Goal: Task Accomplishment & Management: Manage account settings

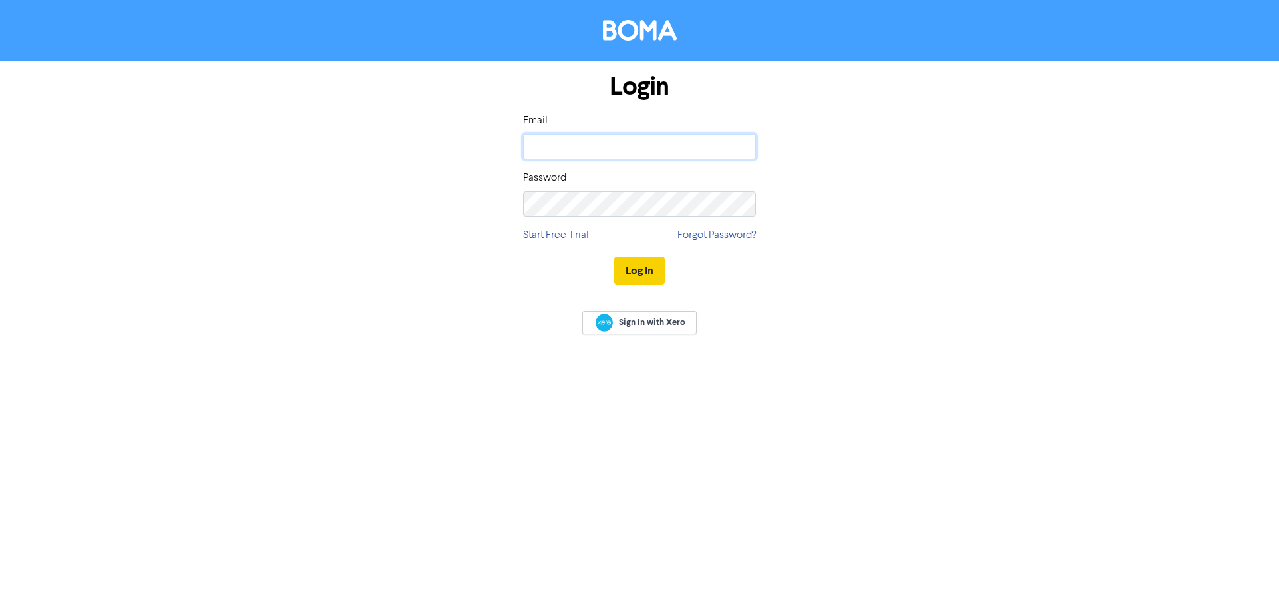
type input "[EMAIL_ADDRESS][DOMAIN_NAME]"
click at [638, 273] on button "Log In" at bounding box center [639, 271] width 51 height 28
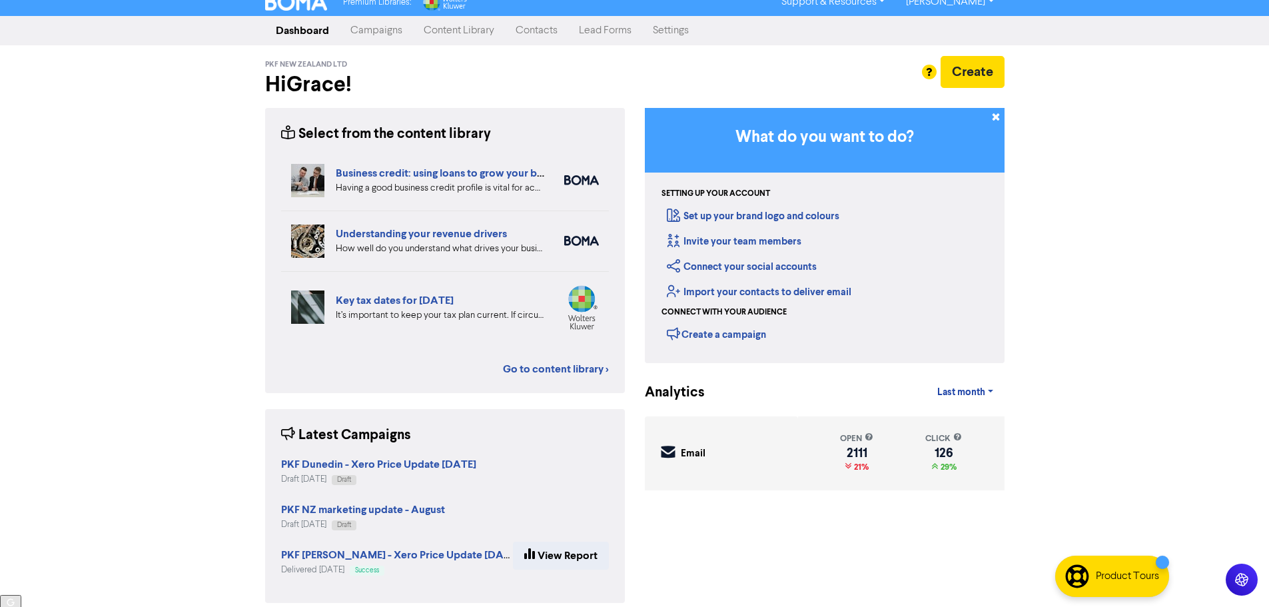
scroll to position [24, 0]
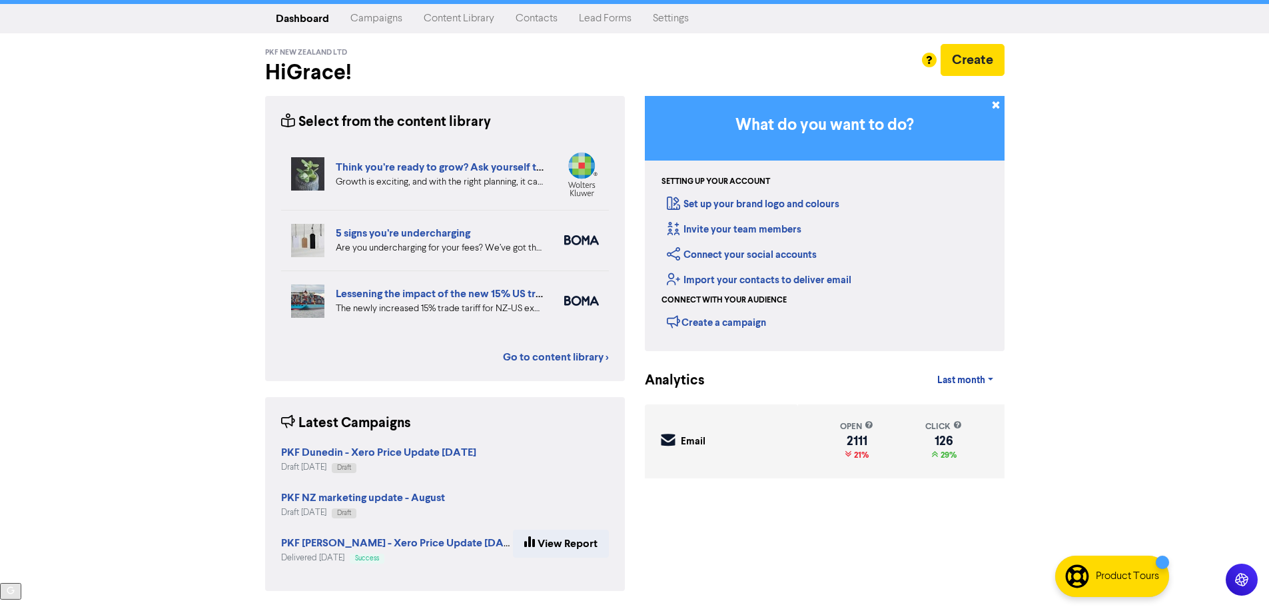
click at [378, 17] on link "Campaigns" at bounding box center [376, 18] width 73 height 27
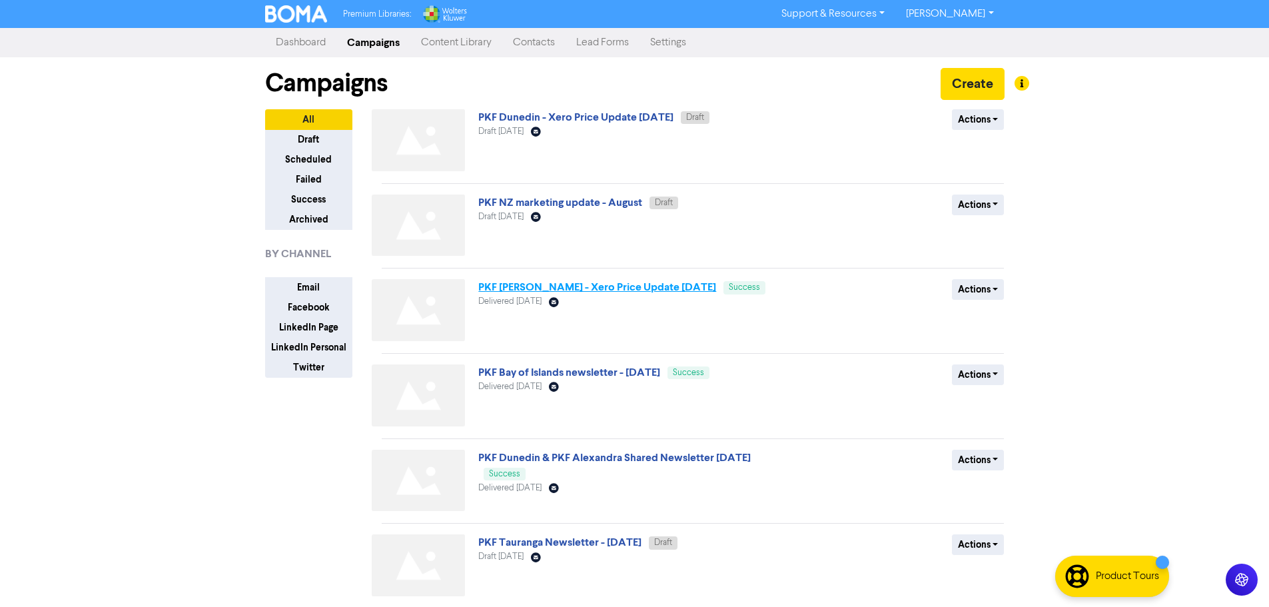
click at [584, 288] on link "PKF [PERSON_NAME] - Xero Price Update [DATE]" at bounding box center [597, 287] width 238 height 13
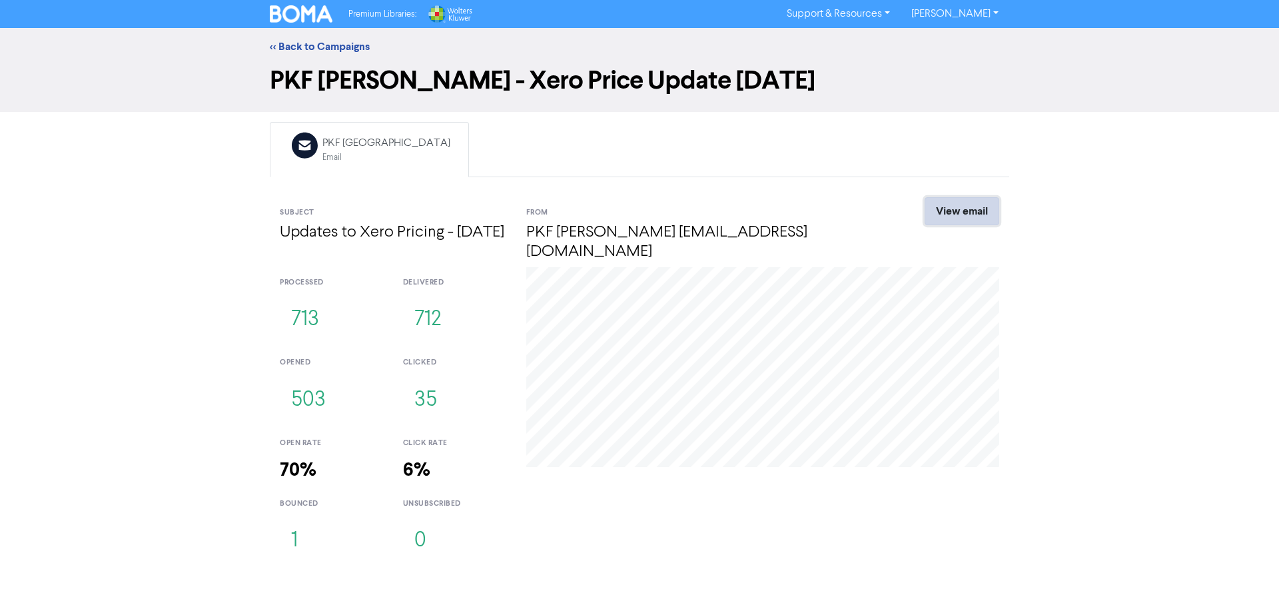
click at [953, 219] on link "View email" at bounding box center [962, 211] width 75 height 28
click at [313, 49] on link "<< Back to Campaigns" at bounding box center [320, 46] width 100 height 13
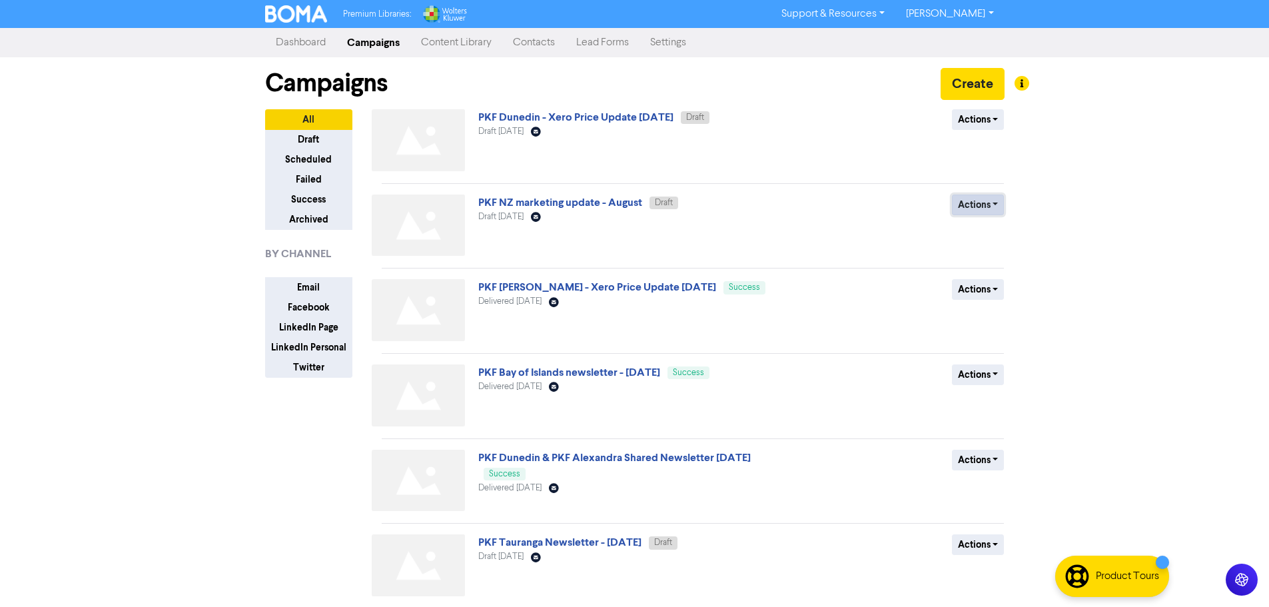
click at [967, 208] on button "Actions" at bounding box center [978, 205] width 53 height 21
click at [874, 229] on div "Actions Delete Duplicate Rename Archive" at bounding box center [907, 228] width 215 height 67
click at [606, 203] on link "PKF NZ marketing update - August" at bounding box center [560, 202] width 164 height 13
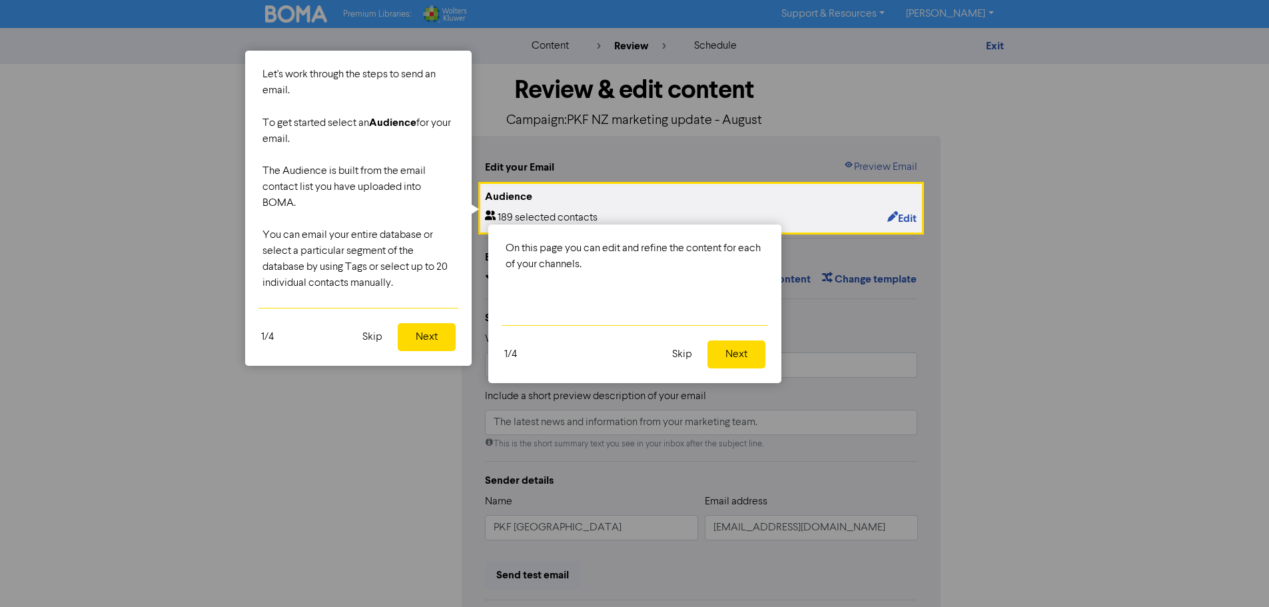
click at [735, 358] on button "Next" at bounding box center [737, 355] width 58 height 28
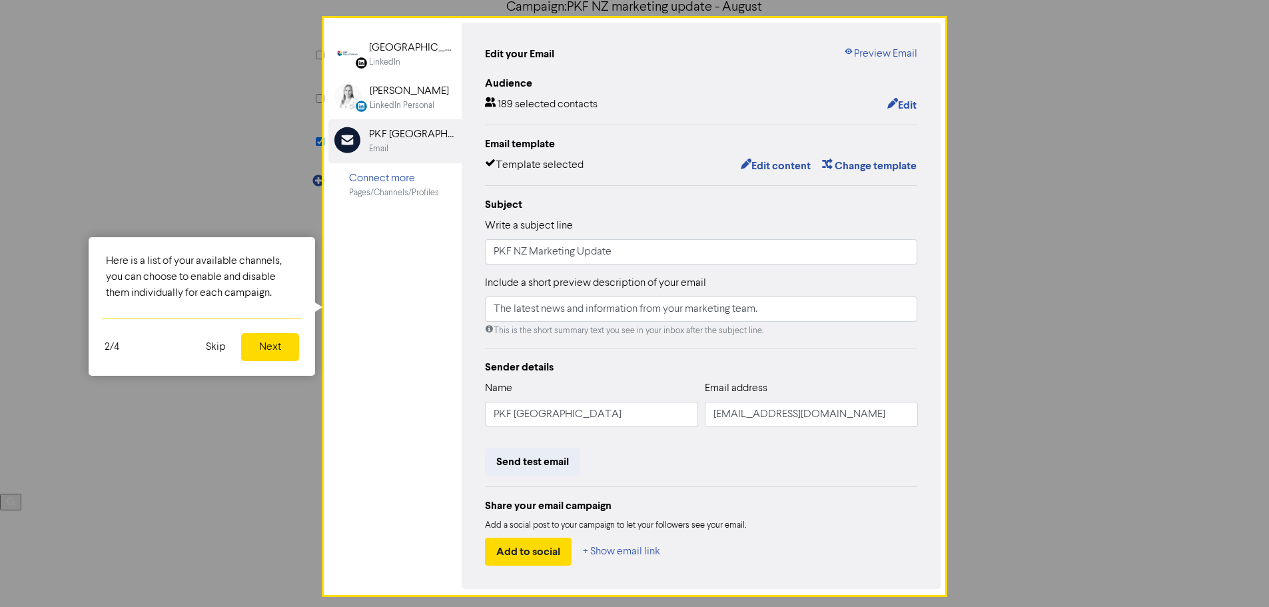
scroll to position [90, 0]
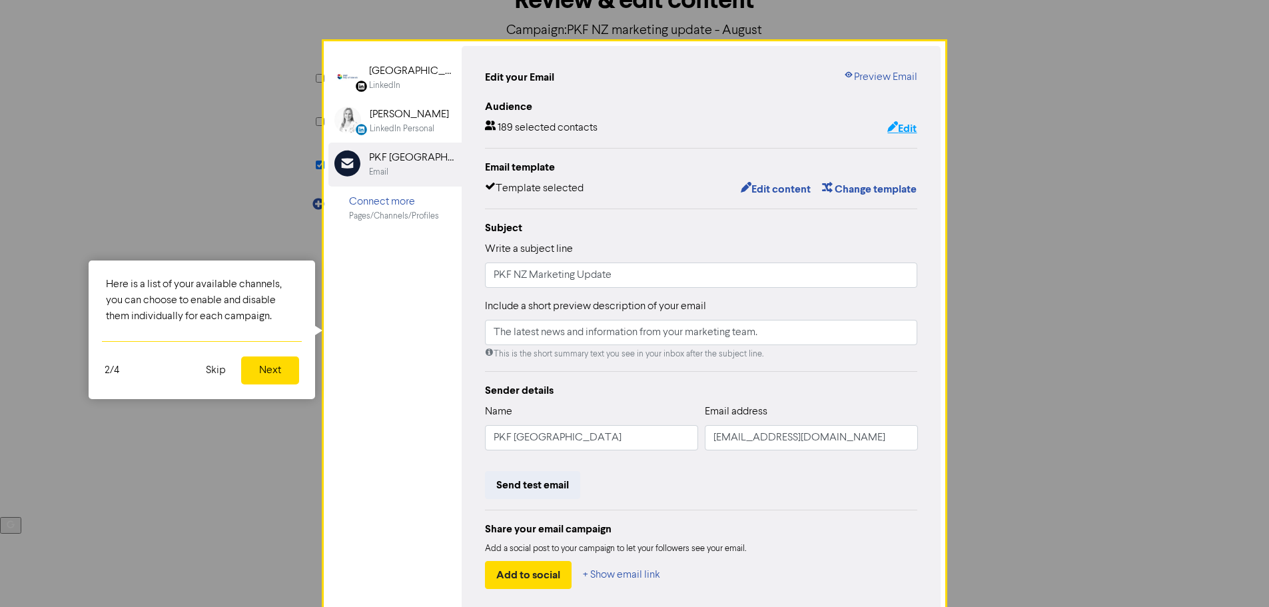
click at [903, 127] on button "Edit" at bounding box center [902, 128] width 31 height 17
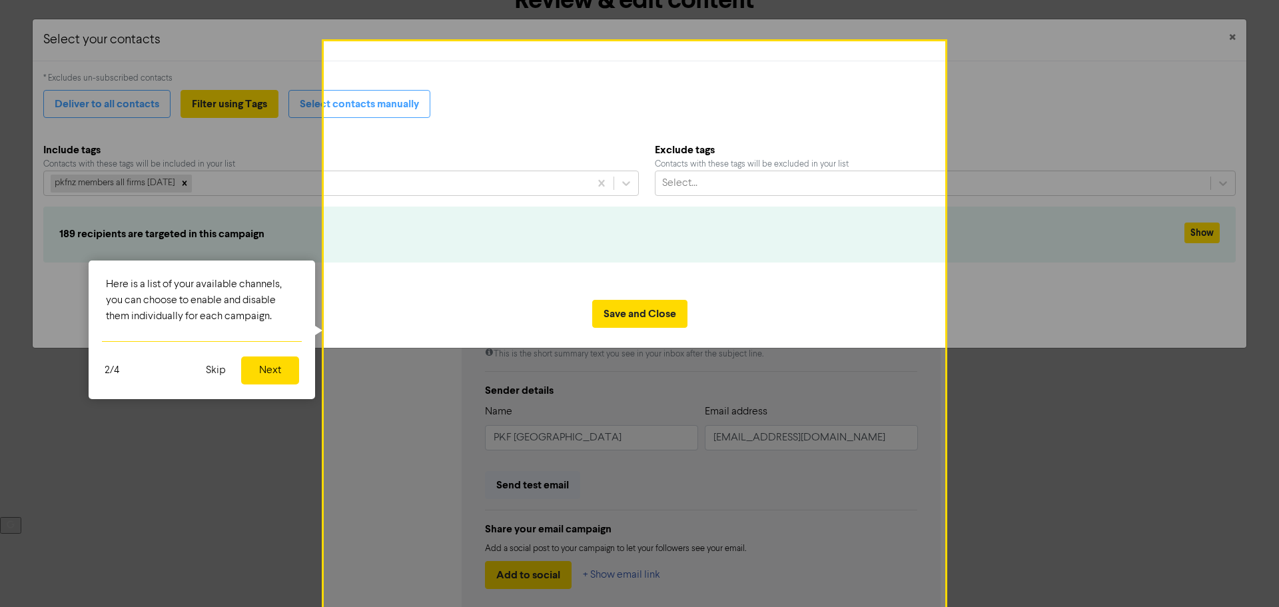
click at [221, 376] on button "Skip" at bounding box center [216, 371] width 36 height 28
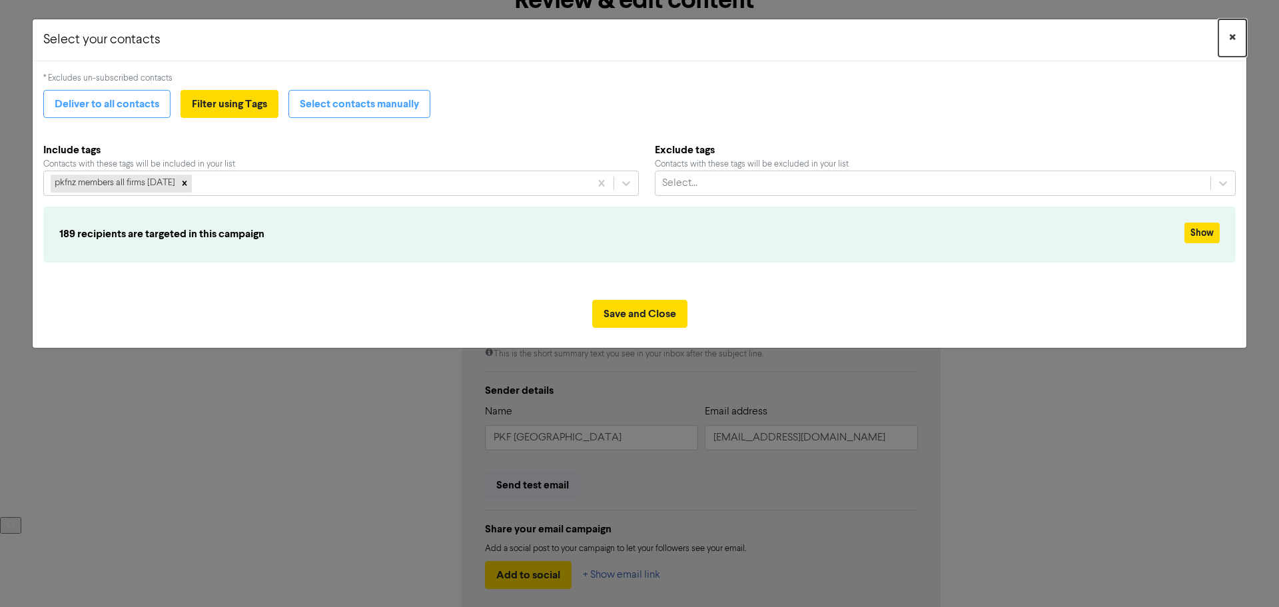
click at [1228, 35] on button "×" at bounding box center [1233, 37] width 28 height 37
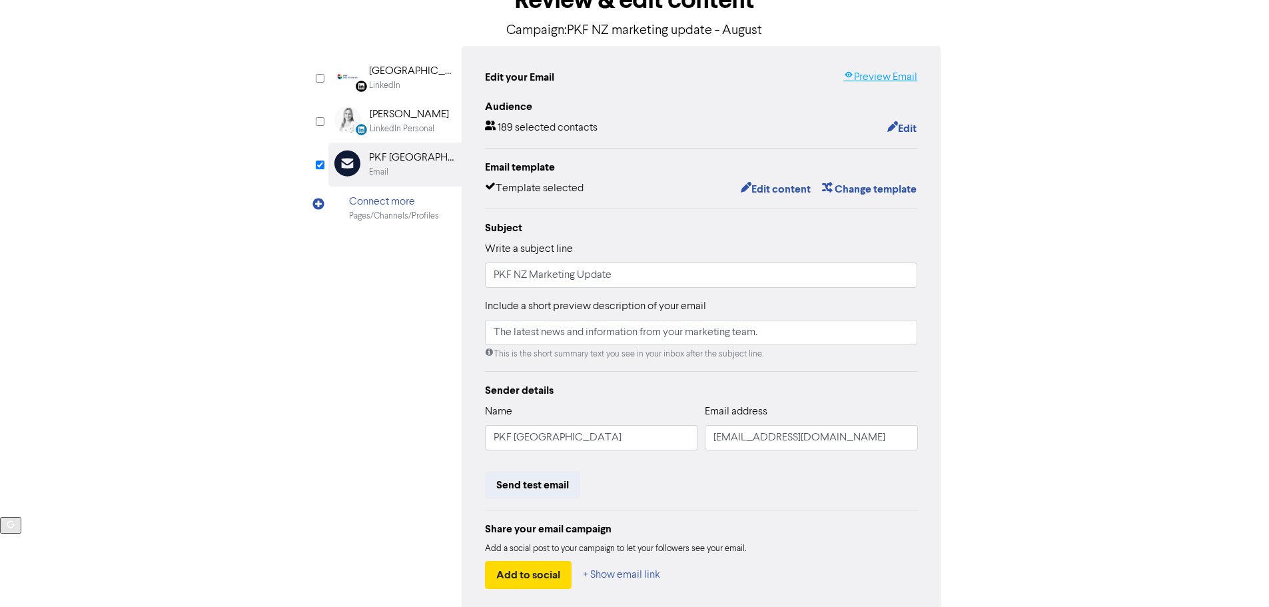
click at [885, 73] on link "Preview Email" at bounding box center [881, 77] width 74 height 16
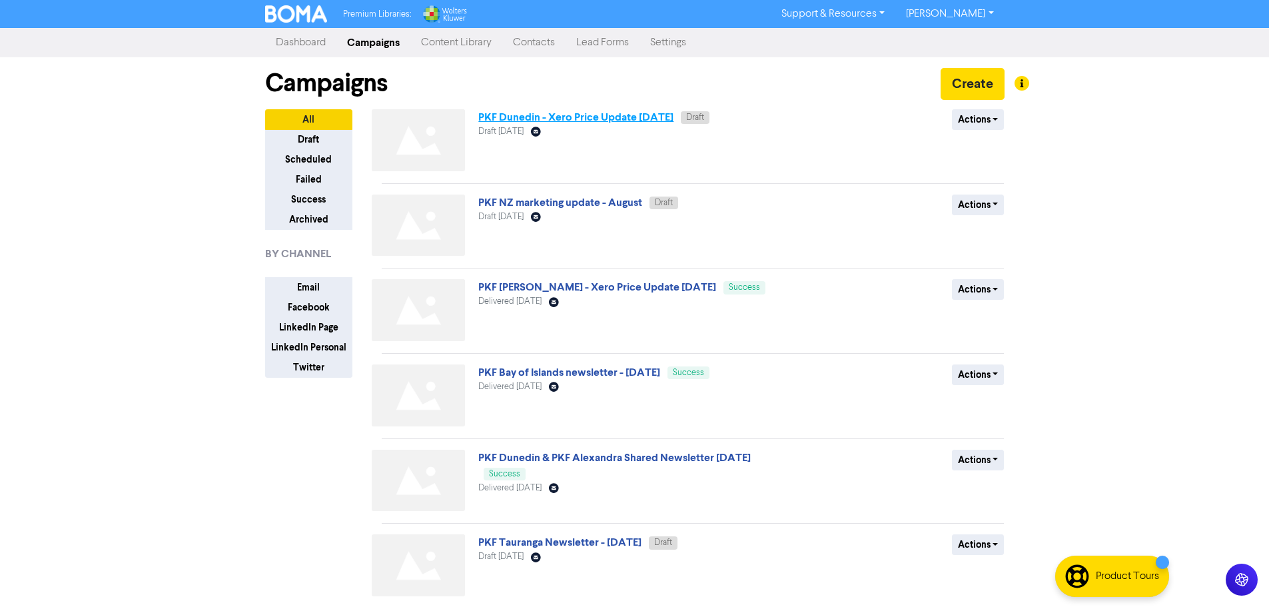
click at [612, 121] on link "PKF Dunedin - Xero Price Update [DATE]" at bounding box center [575, 117] width 195 height 13
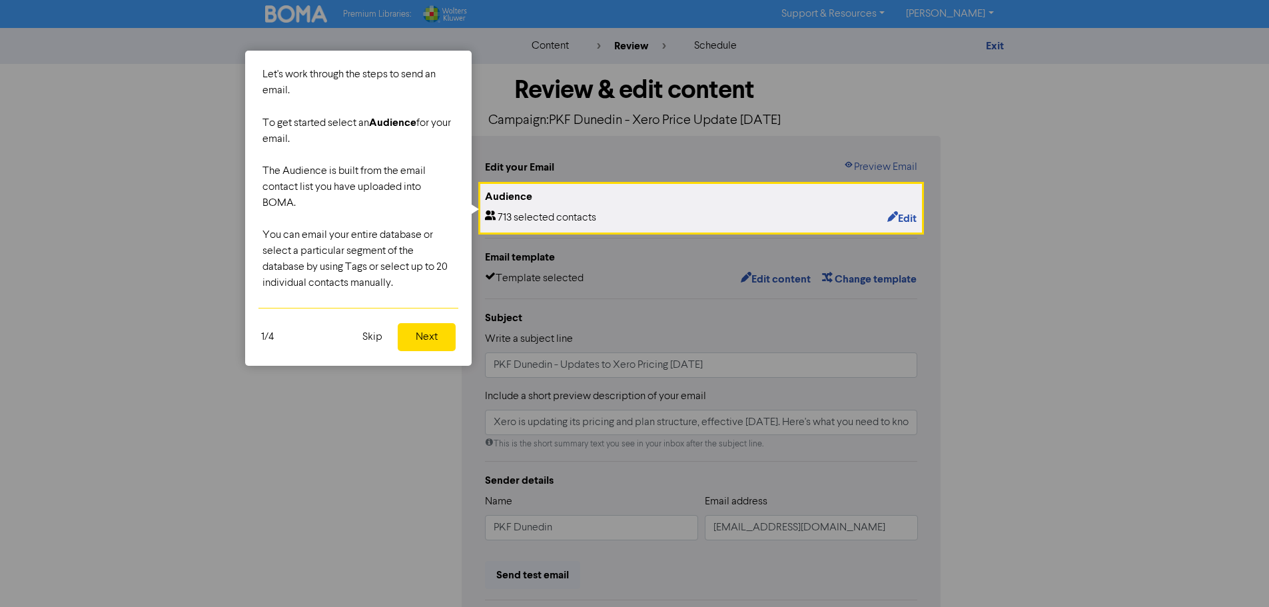
click at [373, 340] on button "Skip" at bounding box center [373, 337] width 36 height 28
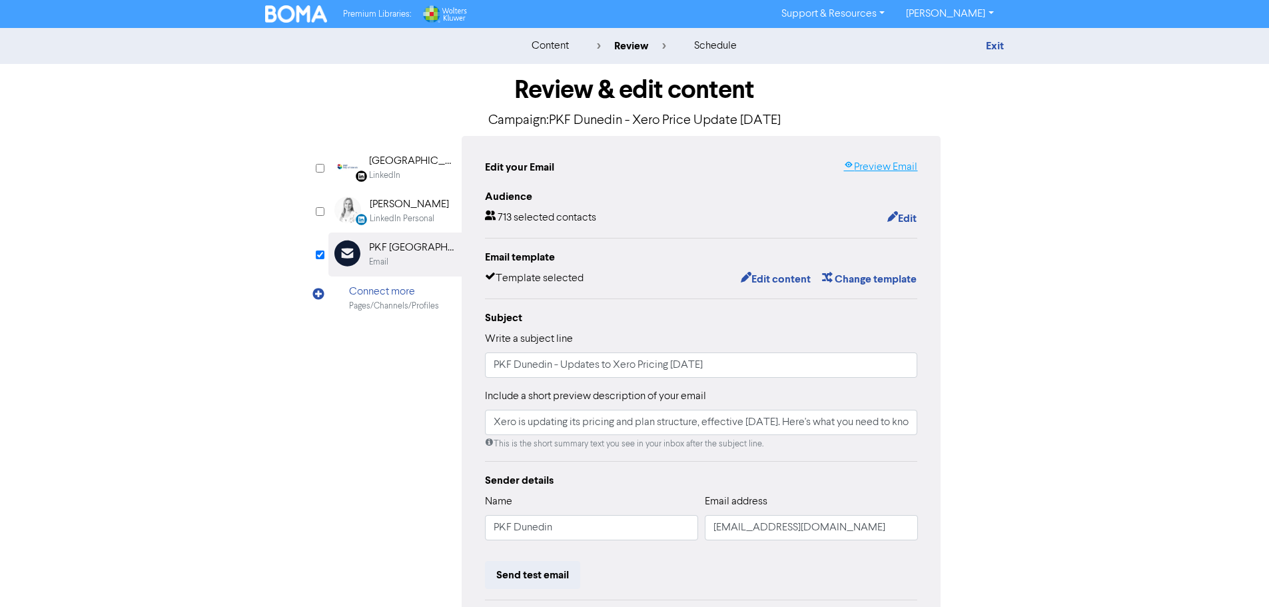
click at [858, 161] on link "Preview Email" at bounding box center [881, 167] width 74 height 16
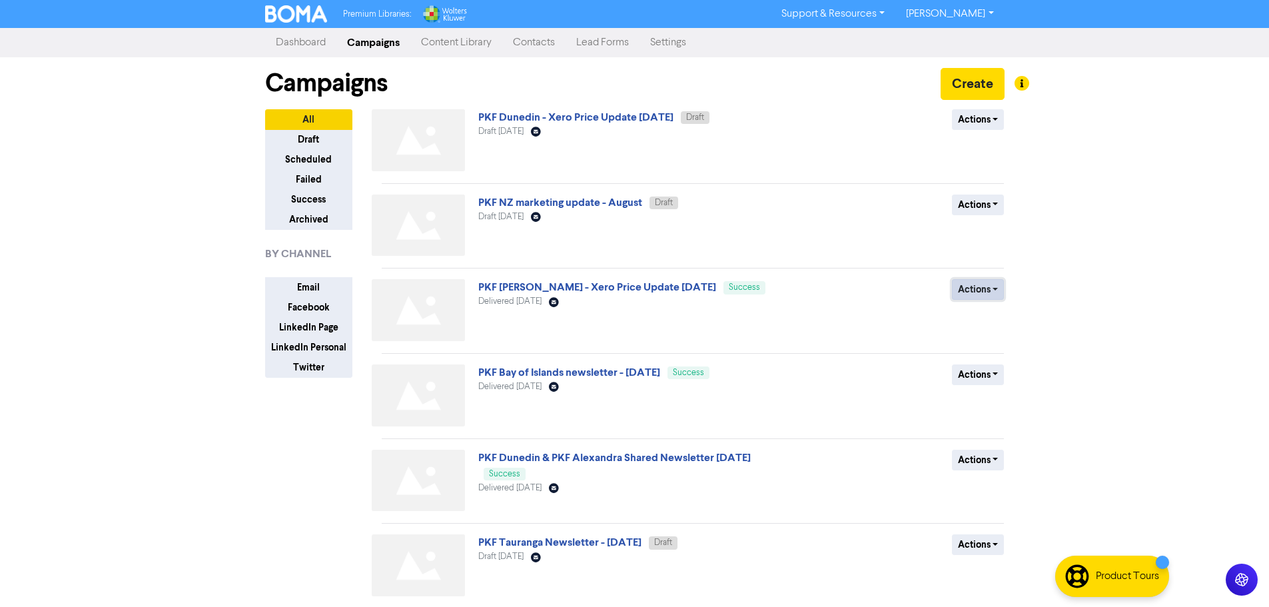
click at [979, 287] on button "Actions" at bounding box center [978, 289] width 53 height 21
click at [1001, 315] on button "Duplicate" at bounding box center [1005, 317] width 105 height 21
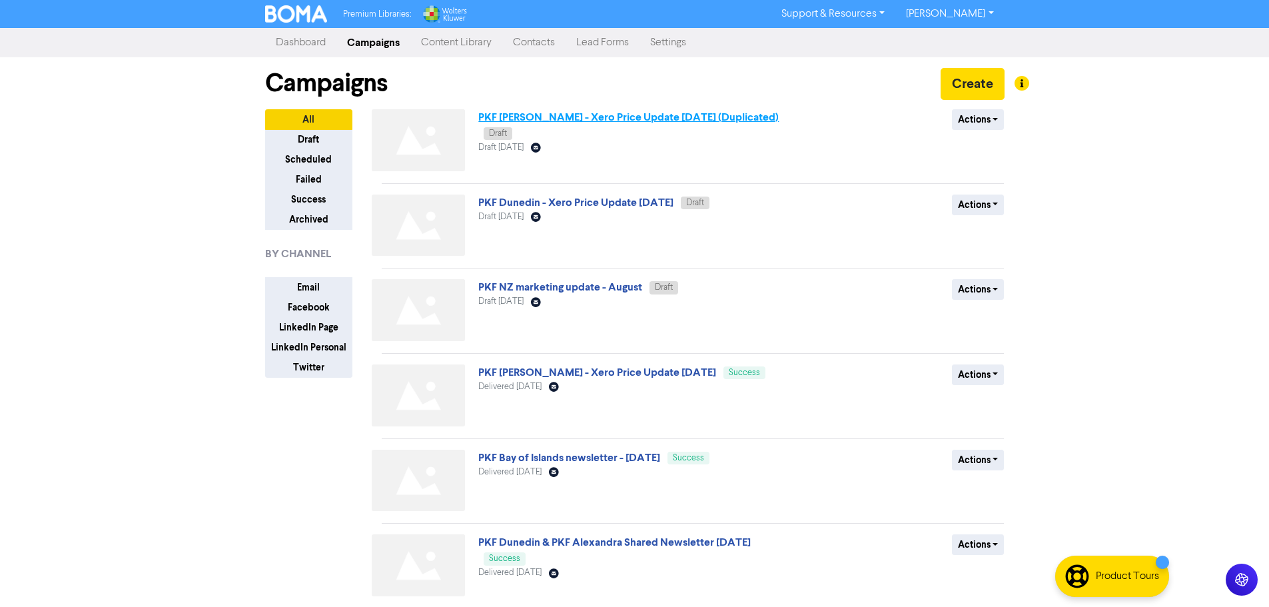
click at [608, 120] on link "PKF [PERSON_NAME] - Xero Price Update [DATE] (Duplicated)" at bounding box center [628, 117] width 301 height 13
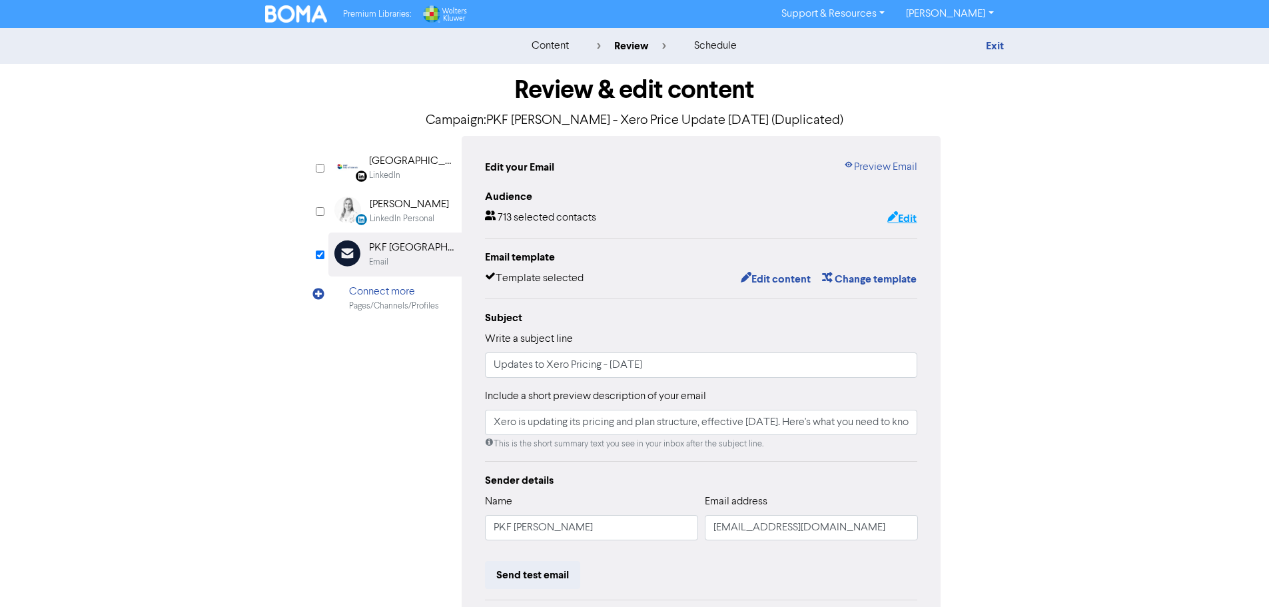
click at [901, 223] on button "Edit" at bounding box center [902, 218] width 31 height 17
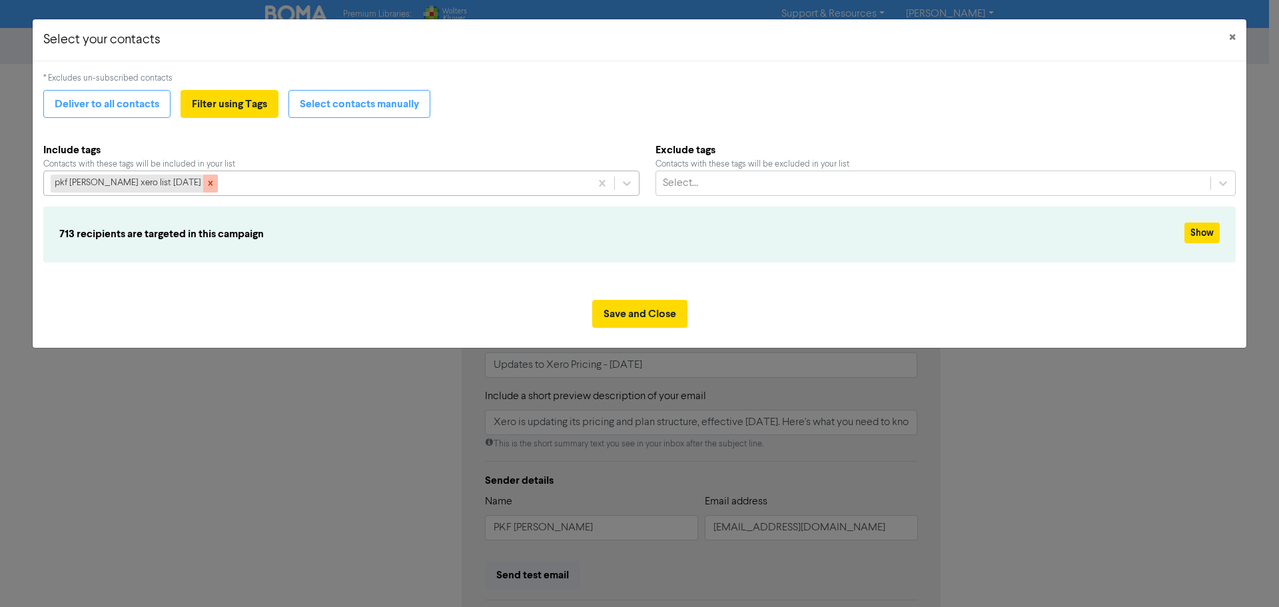
click at [206, 183] on icon at bounding box center [210, 183] width 9 height 9
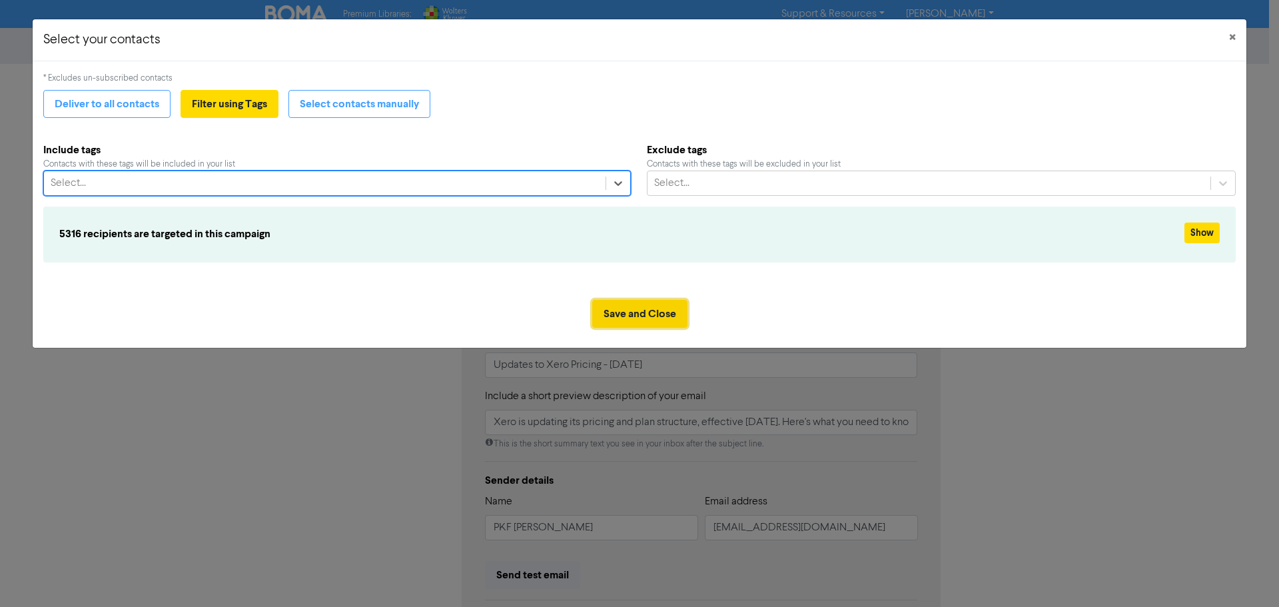
click at [647, 315] on button "Save and Close" at bounding box center [639, 314] width 95 height 28
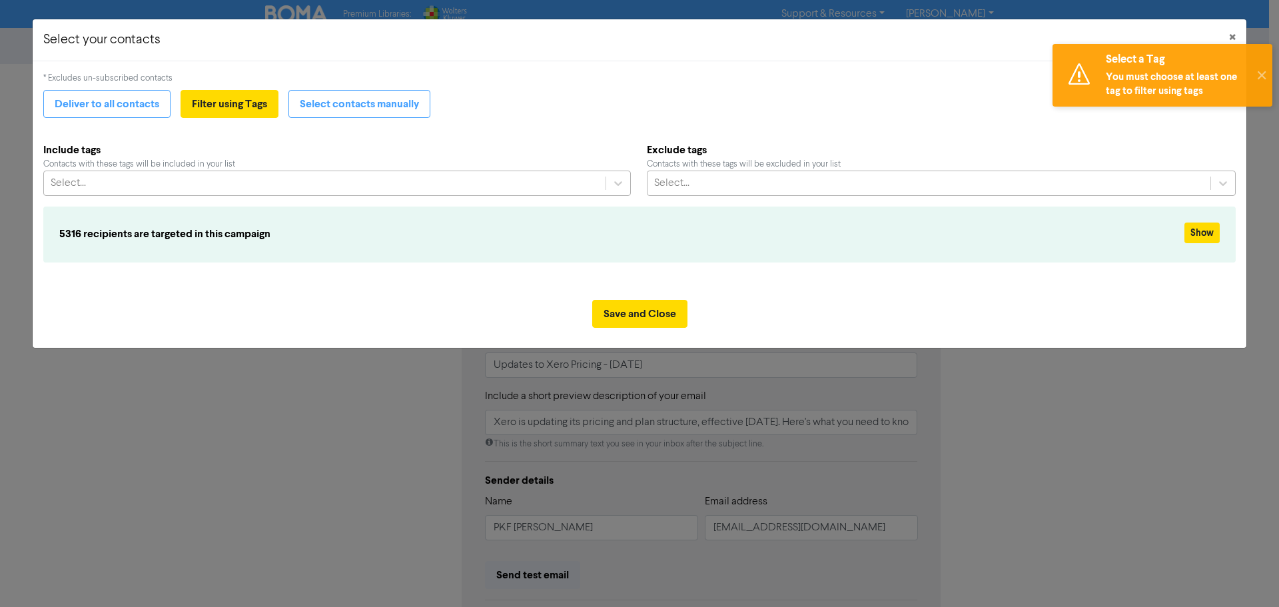
click at [935, 182] on div "Select..." at bounding box center [930, 183] width 564 height 24
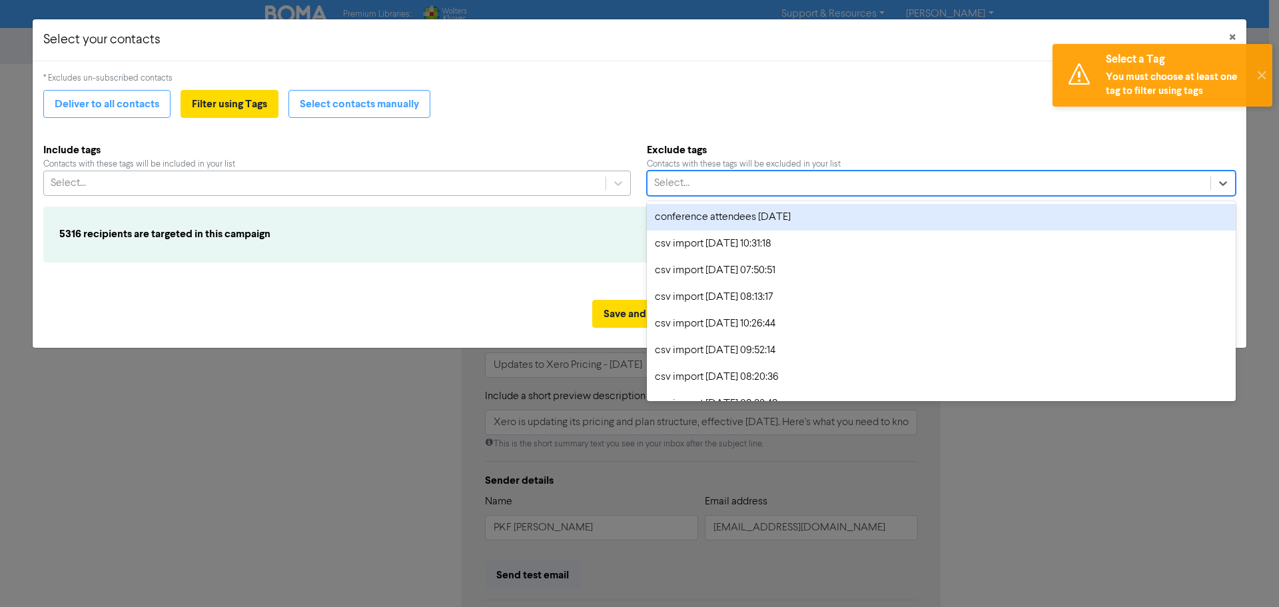
click at [495, 183] on div "Select..." at bounding box center [325, 183] width 562 height 24
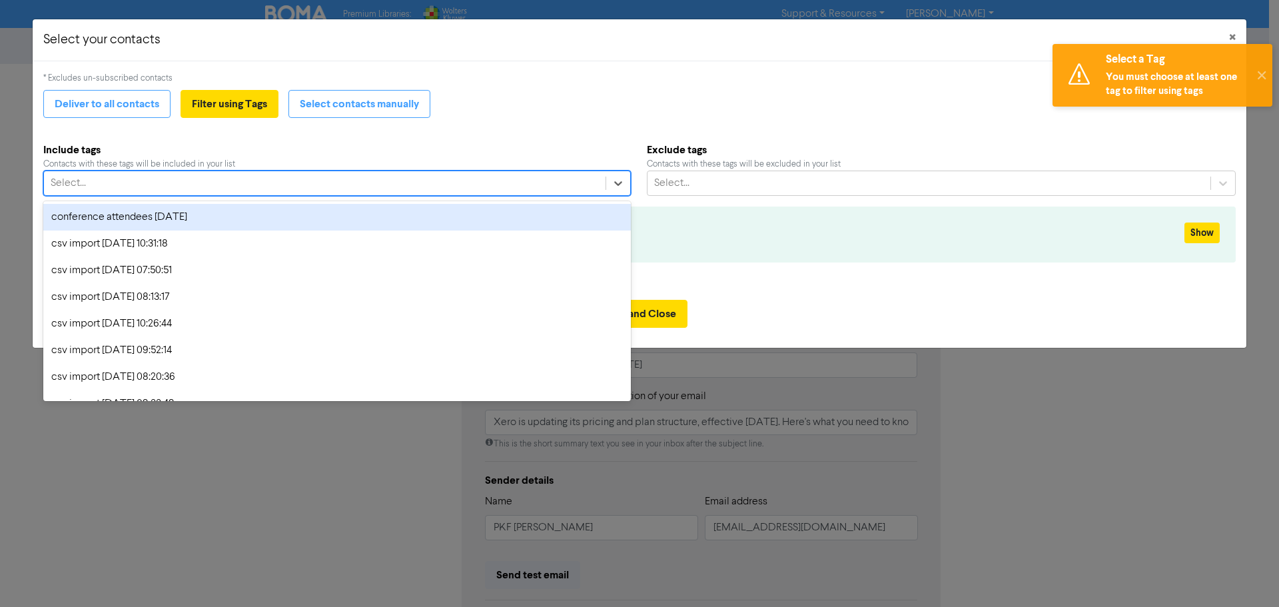
click at [168, 189] on div "Select..." at bounding box center [325, 183] width 562 height 24
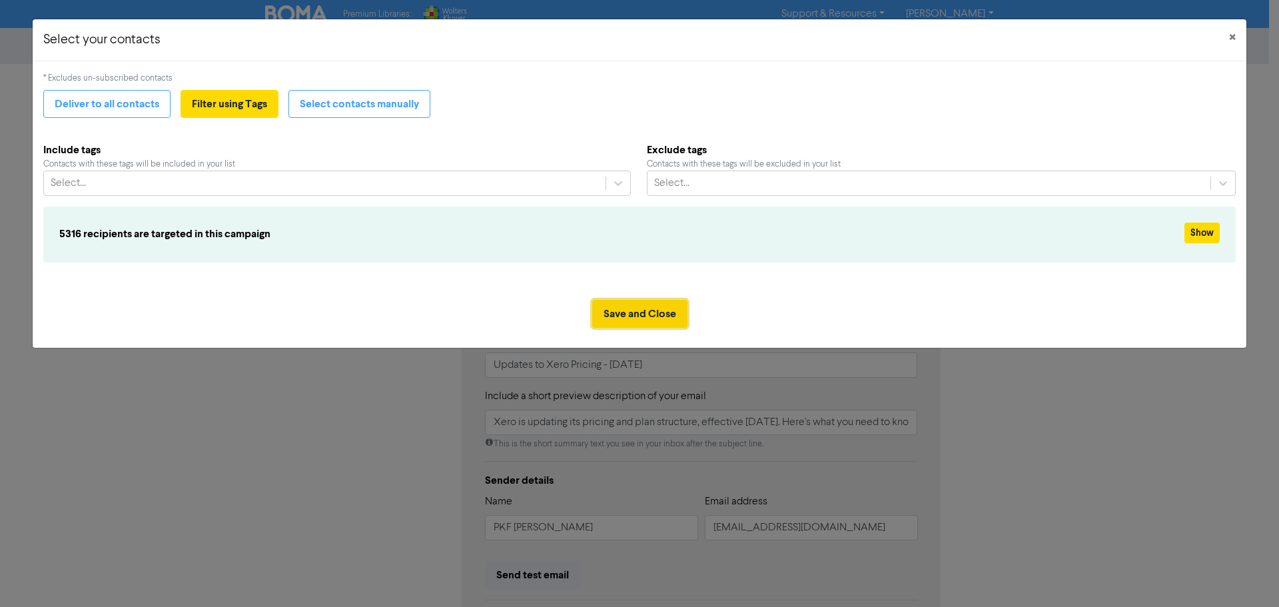
click at [646, 317] on button "Save and Close" at bounding box center [639, 314] width 95 height 28
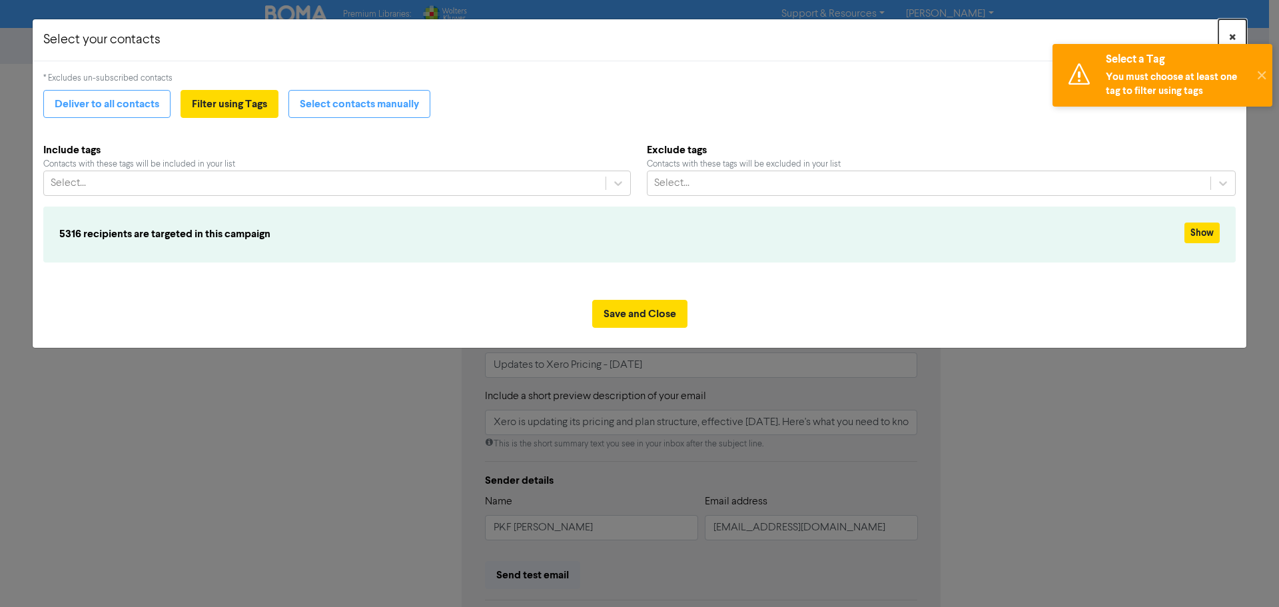
click at [1231, 33] on span "×" at bounding box center [1232, 38] width 7 height 20
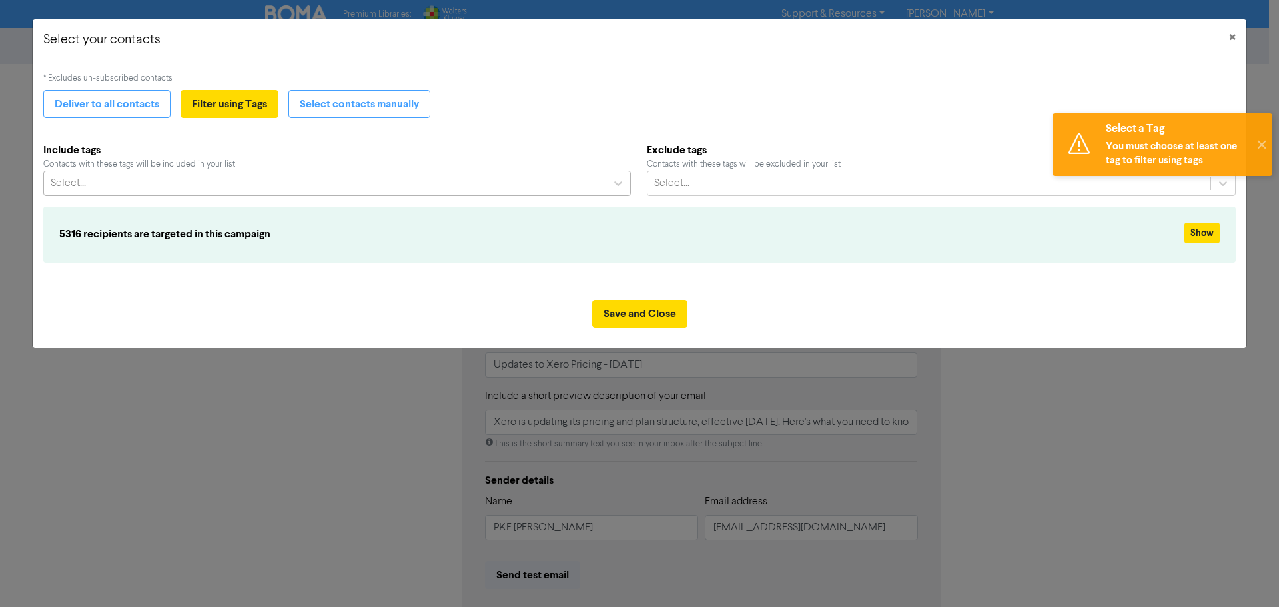
click at [545, 185] on div "Select..." at bounding box center [325, 183] width 562 height 24
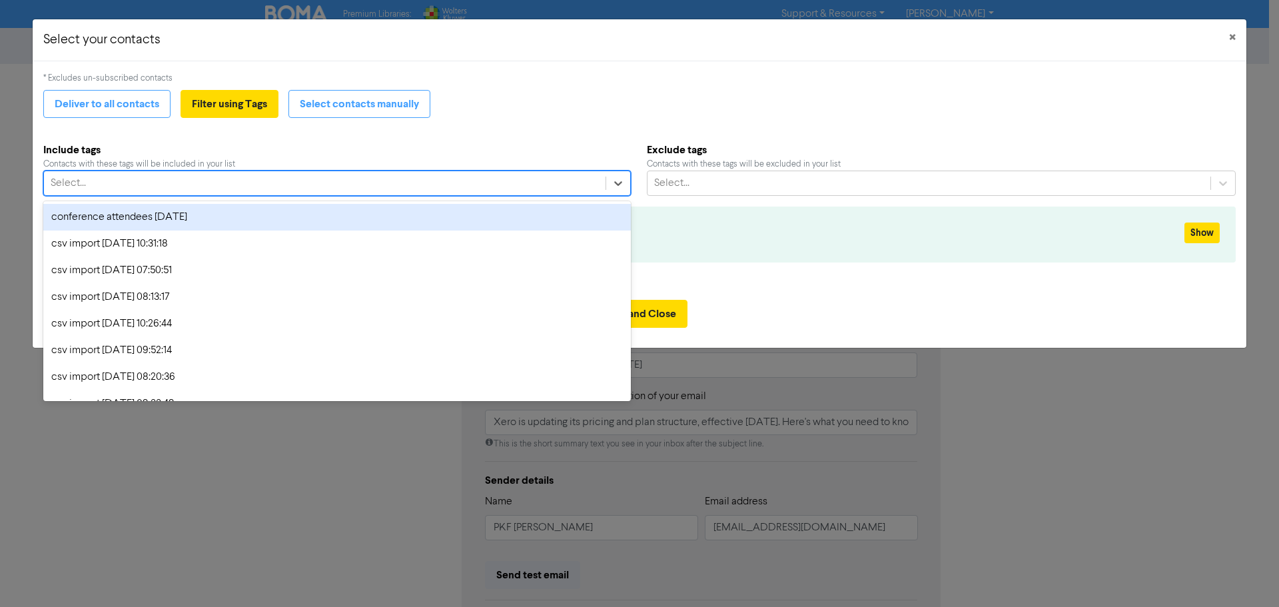
click at [547, 185] on div "Select..." at bounding box center [325, 183] width 562 height 24
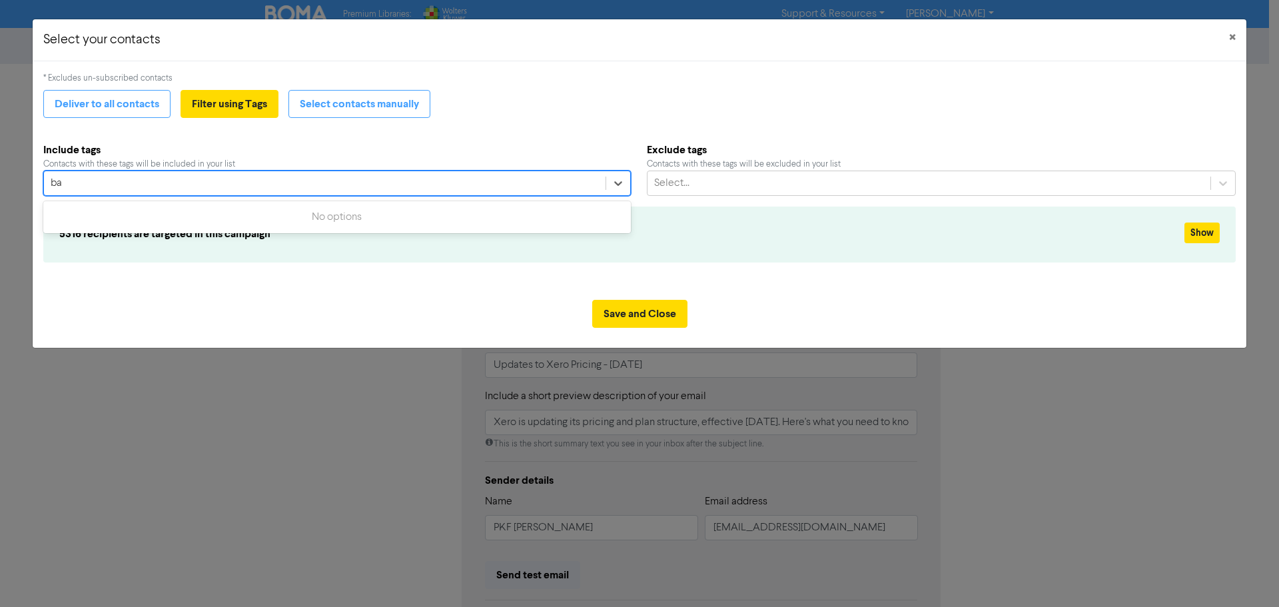
type input "b"
type input "pa"
drag, startPoint x: 786, startPoint y: 175, endPoint x: 834, endPoint y: 194, distance: 51.7
click at [786, 175] on div "Select..." at bounding box center [930, 183] width 564 height 24
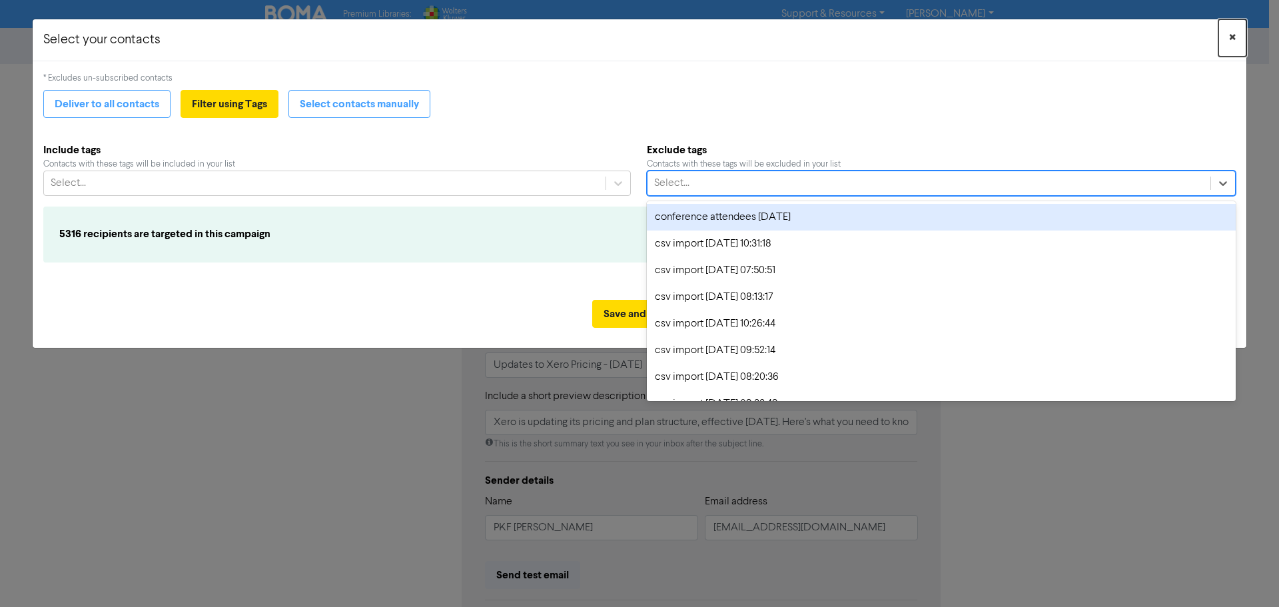
click at [1233, 36] on span "×" at bounding box center [1232, 38] width 7 height 20
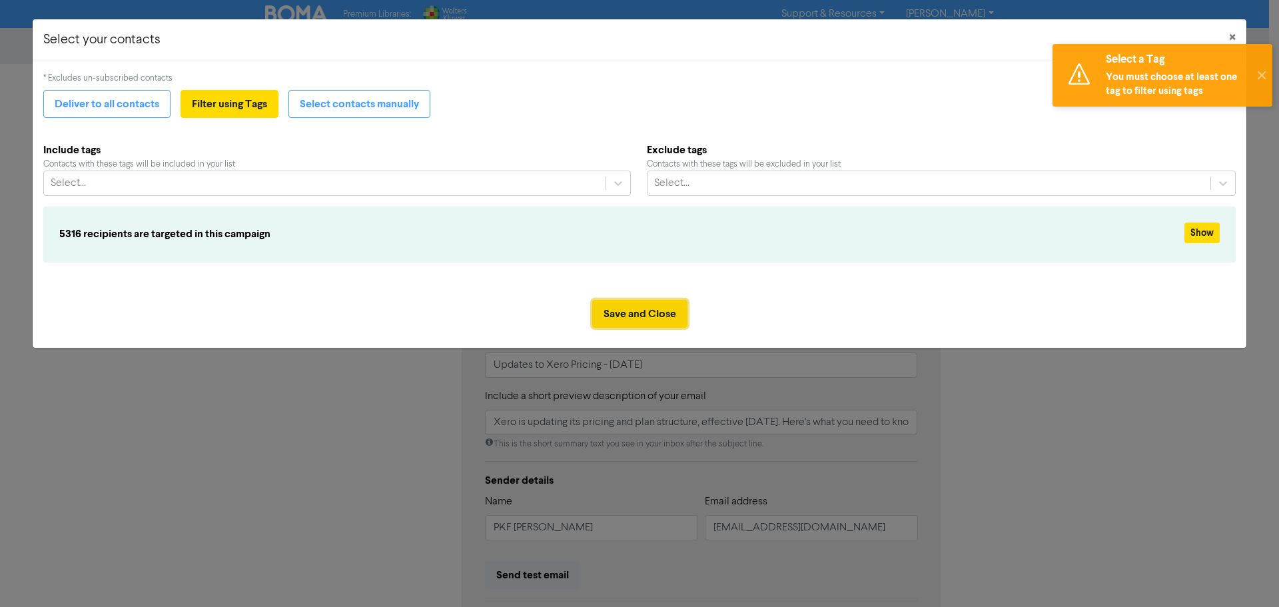
click at [617, 314] on button "Save and Close" at bounding box center [639, 314] width 95 height 28
click at [139, 94] on button "Deliver to all contacts" at bounding box center [106, 104] width 127 height 28
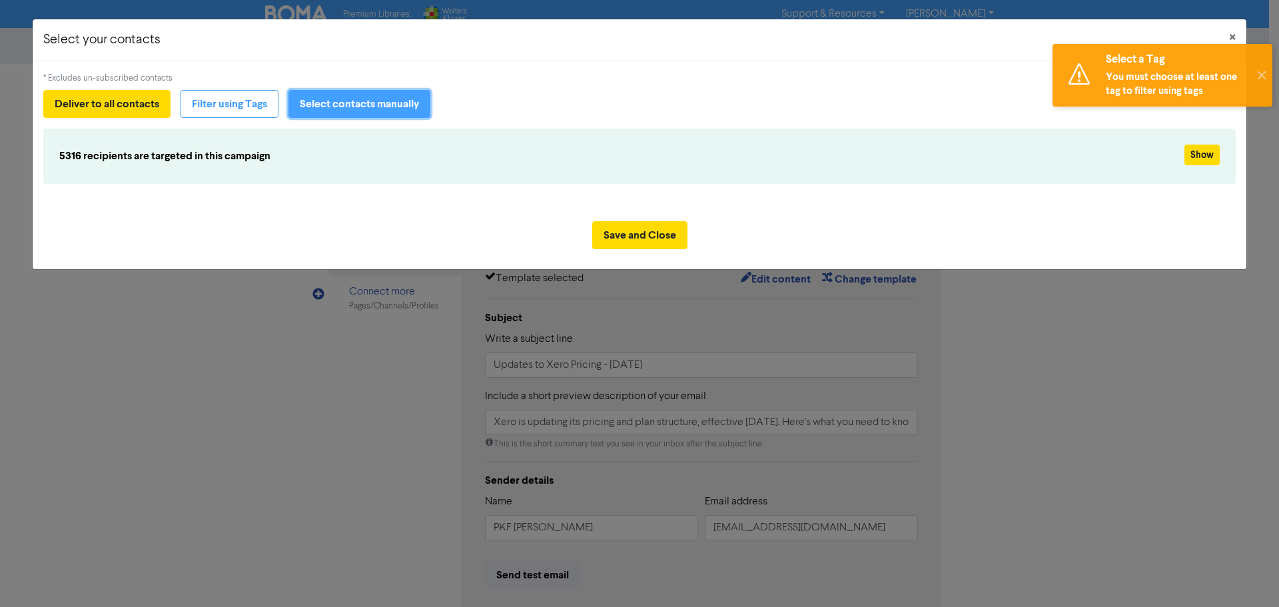
click at [372, 107] on button "Select contacts manually" at bounding box center [360, 104] width 142 height 28
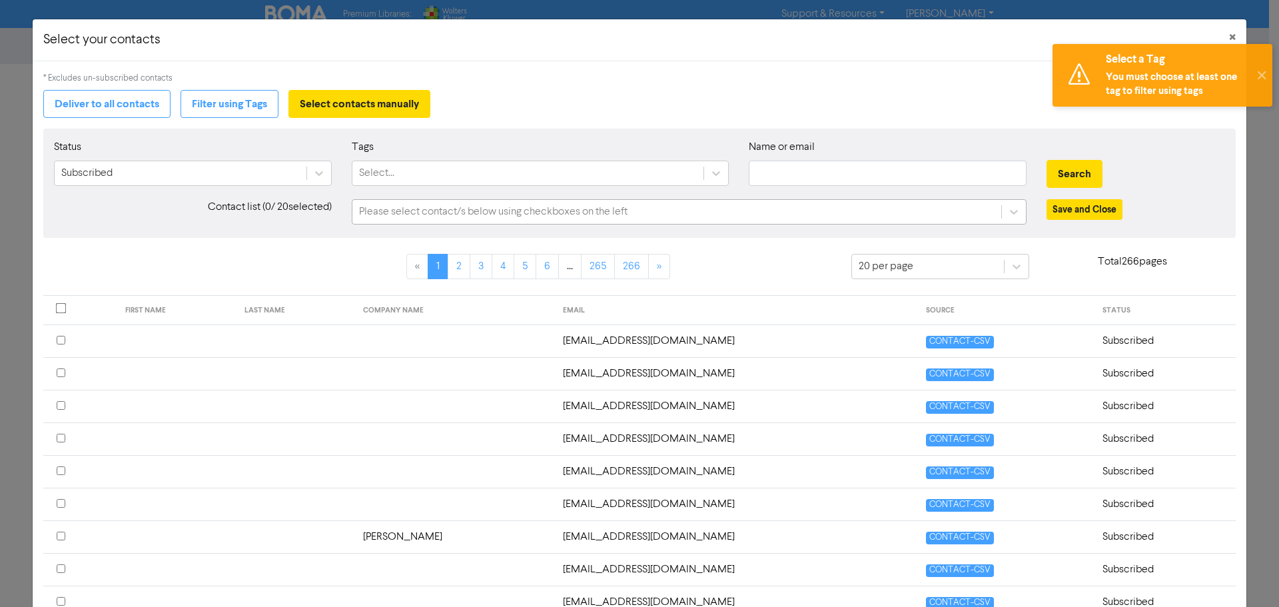
click at [424, 217] on div "Please select contact/s below using checkboxes on the left" at bounding box center [493, 212] width 269 height 16
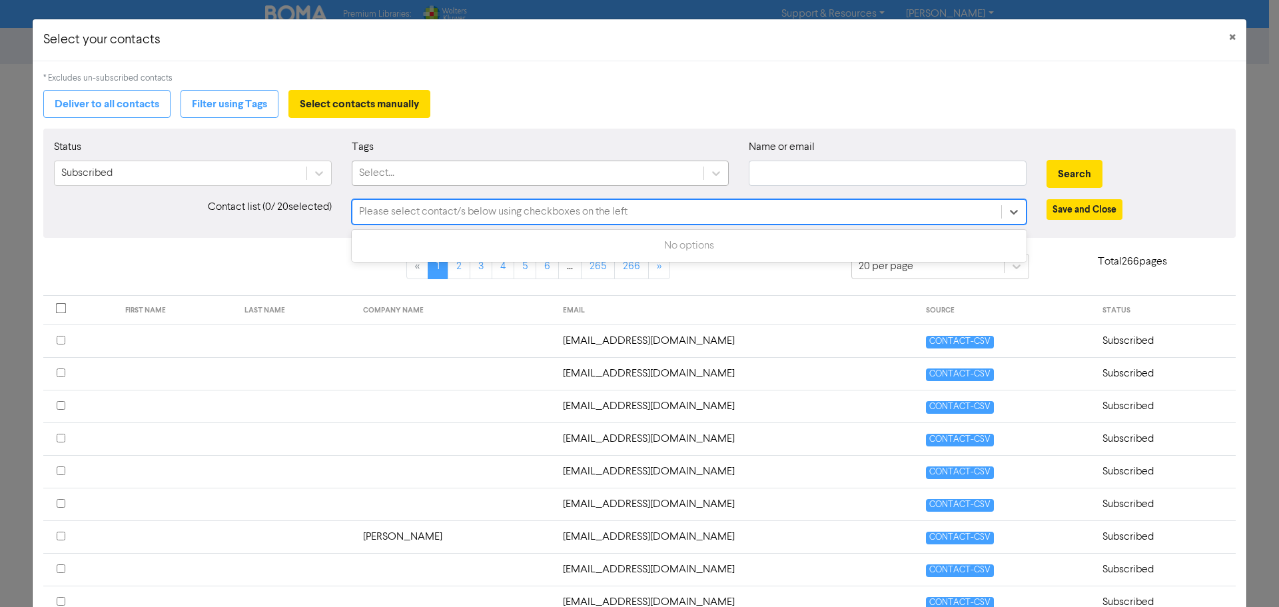
click at [404, 171] on div "Select..." at bounding box center [528, 173] width 351 height 24
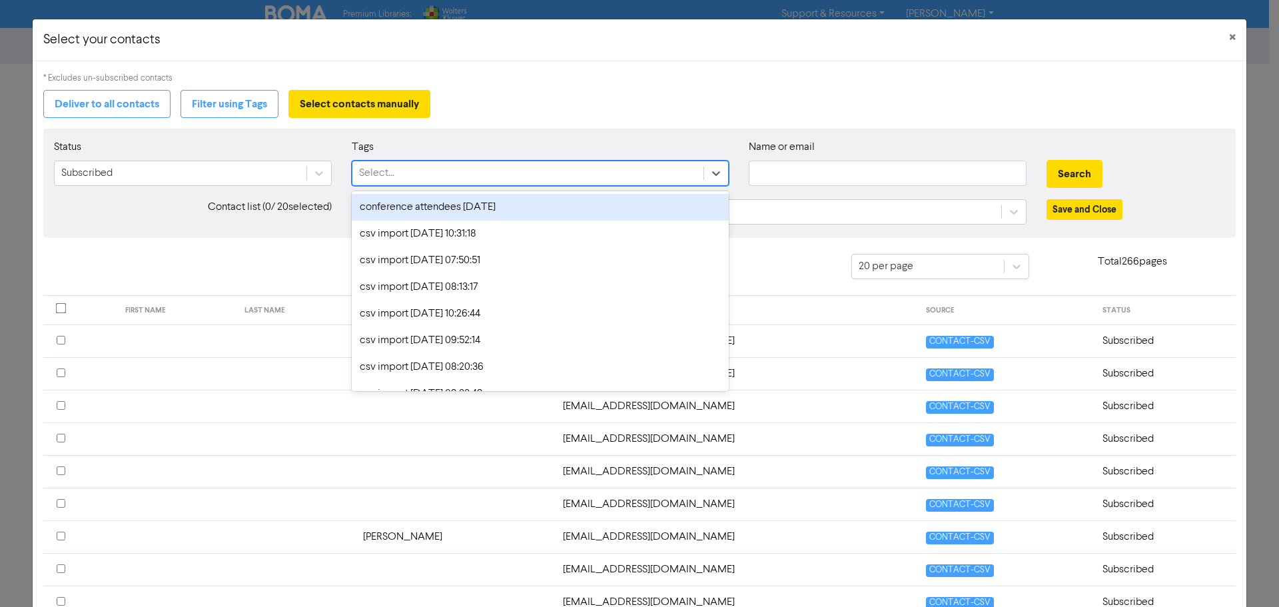
click at [782, 195] on div "Name or email" at bounding box center [888, 167] width 298 height 57
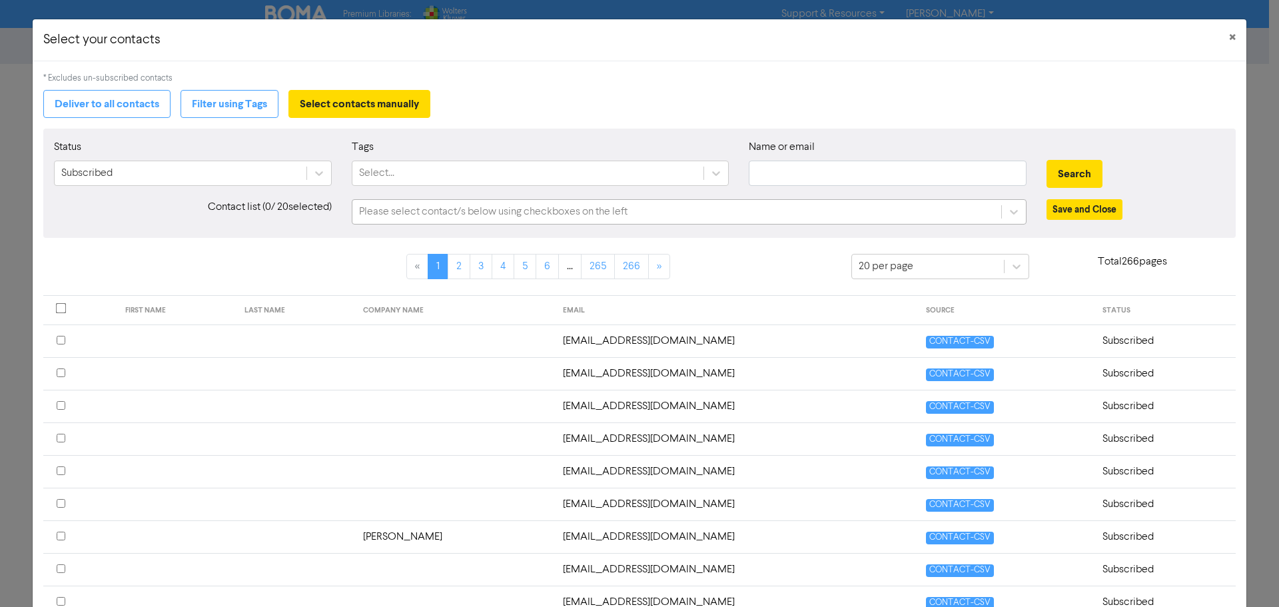
drag, startPoint x: 780, startPoint y: 201, endPoint x: 775, endPoint y: 207, distance: 8.1
click at [779, 201] on div "Please select contact/s below using checkboxes on the left" at bounding box center [677, 212] width 649 height 24
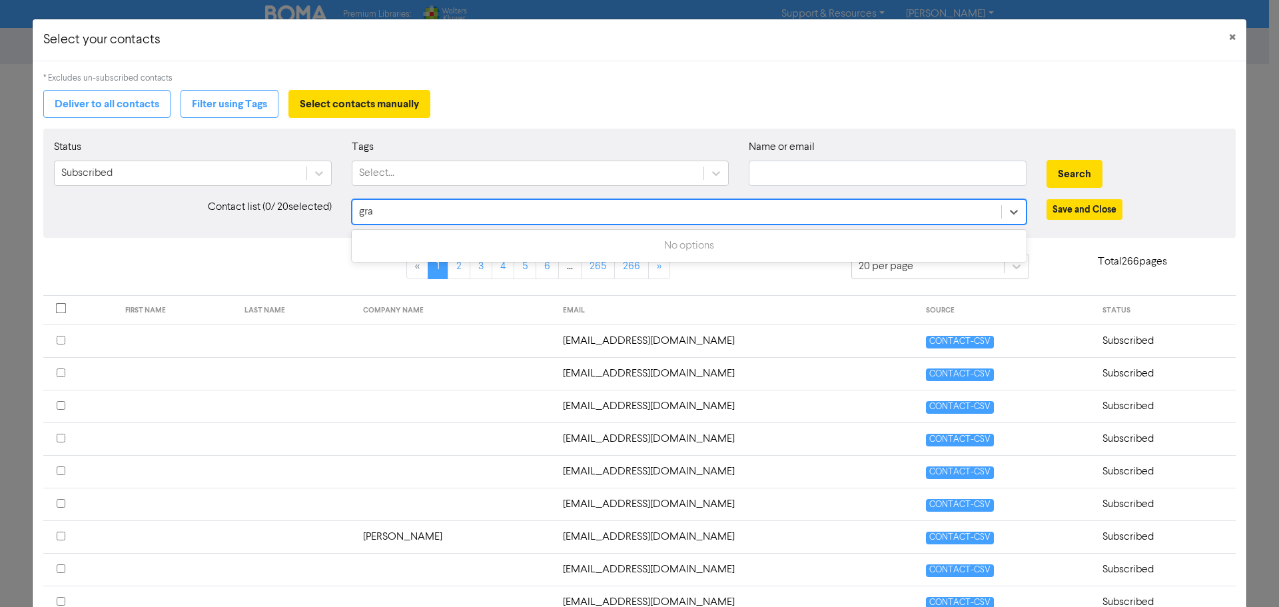
type input "gra"
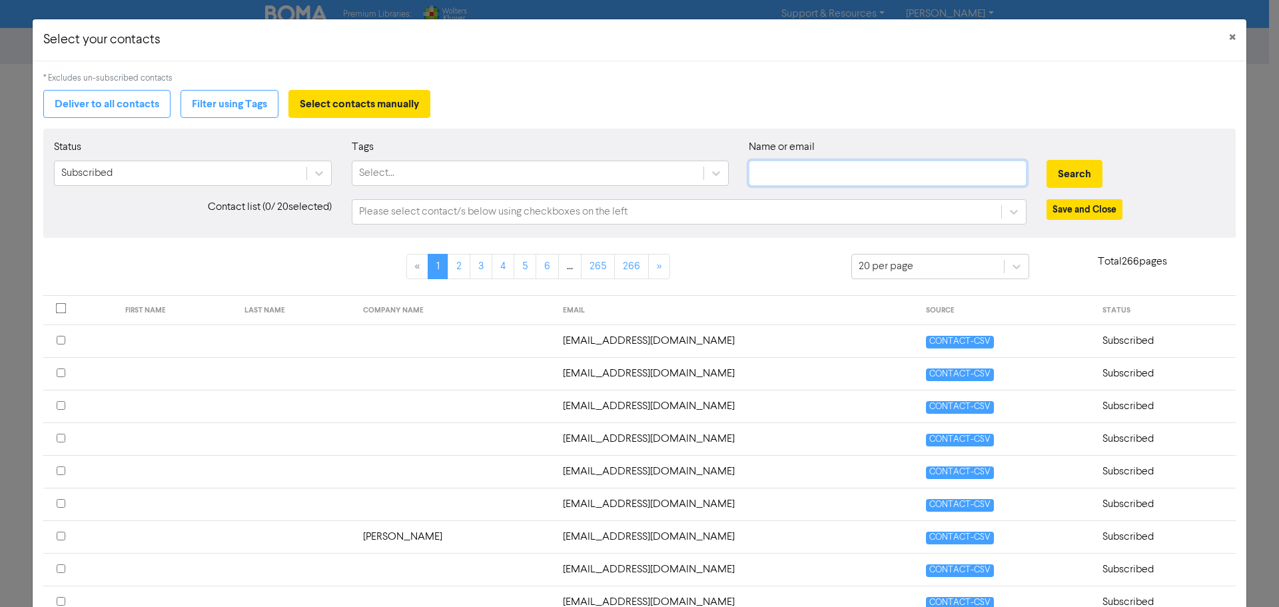
click at [831, 167] on input "text" at bounding box center [888, 173] width 278 height 25
click at [1080, 214] on button "Save and Close" at bounding box center [1085, 209] width 76 height 21
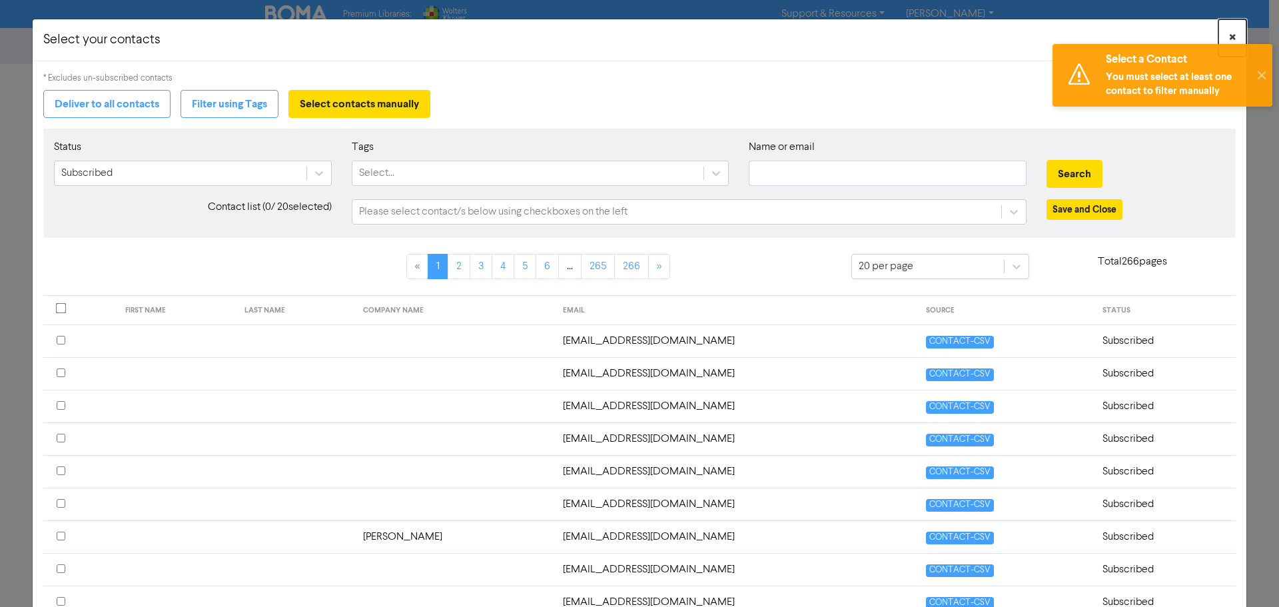
click at [1223, 26] on button "×" at bounding box center [1233, 37] width 28 height 37
click at [521, 366] on td at bounding box center [455, 373] width 200 height 33
click at [610, 371] on td "[EMAIL_ADDRESS][DOMAIN_NAME]" at bounding box center [736, 373] width 363 height 33
click at [1085, 207] on button "Save and Close" at bounding box center [1085, 209] width 76 height 21
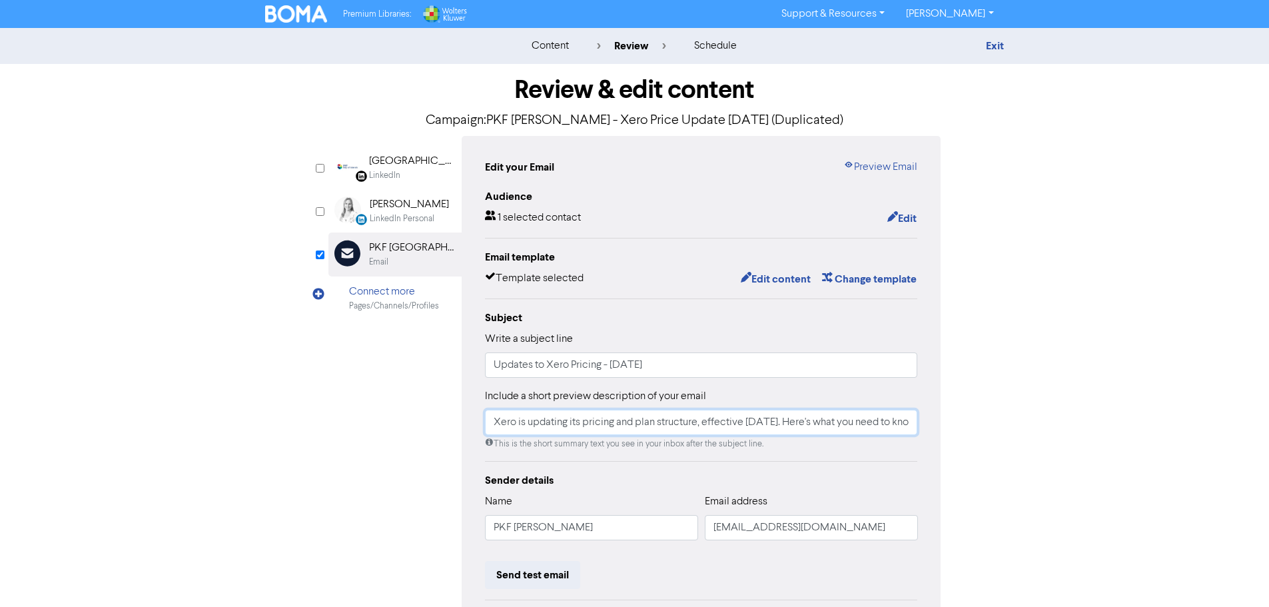
click at [882, 418] on input "Xero is updating its pricing and plan structure, effective [DATE]. Here's what …" at bounding box center [701, 422] width 433 height 25
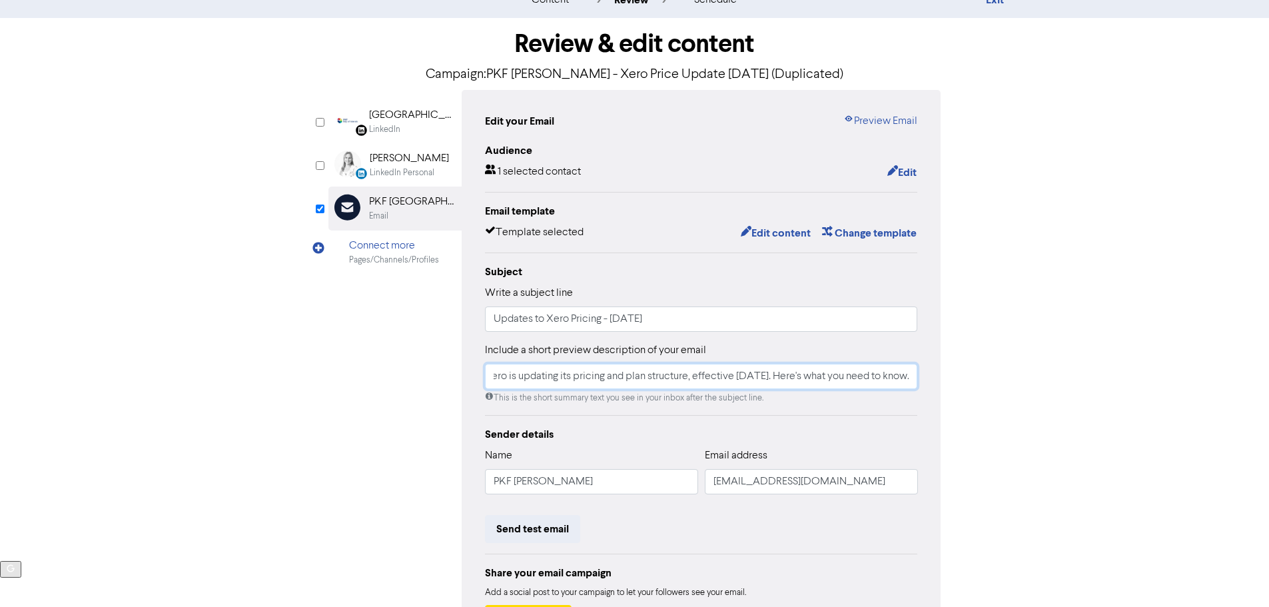
scroll to position [133, 0]
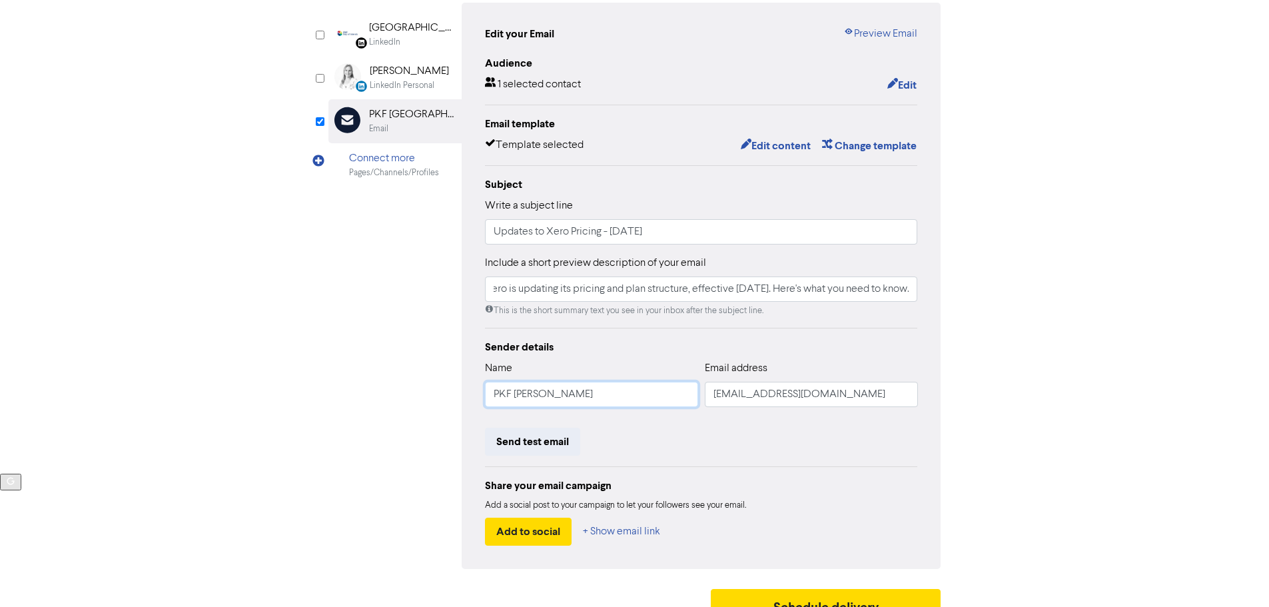
click at [565, 402] on input "PKF [PERSON_NAME]" at bounding box center [591, 394] width 213 height 25
drag, startPoint x: 590, startPoint y: 397, endPoint x: 410, endPoint y: 406, distance: 180.2
click at [410, 406] on div "LinkedIn Page Created with Sketch. [GEOGRAPHIC_DATA] LinkedIn LinkedIn Personal…" at bounding box center [635, 286] width 613 height 566
click at [507, 404] on input "PKF [PERSON_NAME]" at bounding box center [591, 394] width 213 height 25
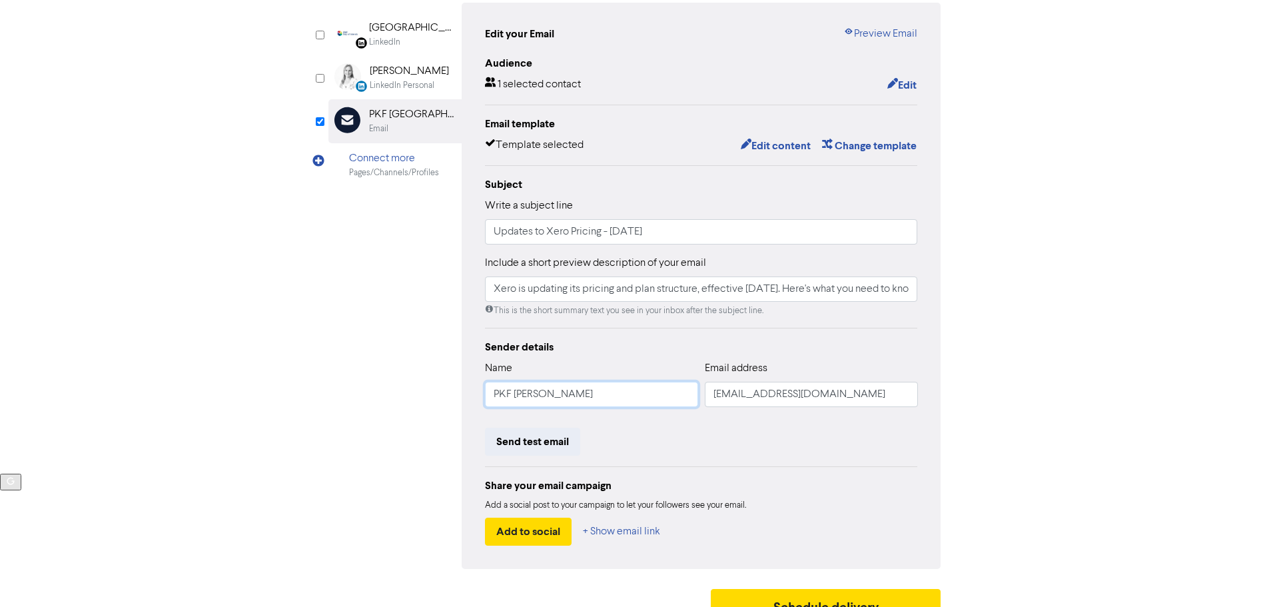
click at [538, 395] on input "PKF [PERSON_NAME]" at bounding box center [591, 394] width 213 height 25
type input "PKF [GEOGRAPHIC_DATA]"
click at [839, 437] on div "Send test email" at bounding box center [701, 442] width 433 height 28
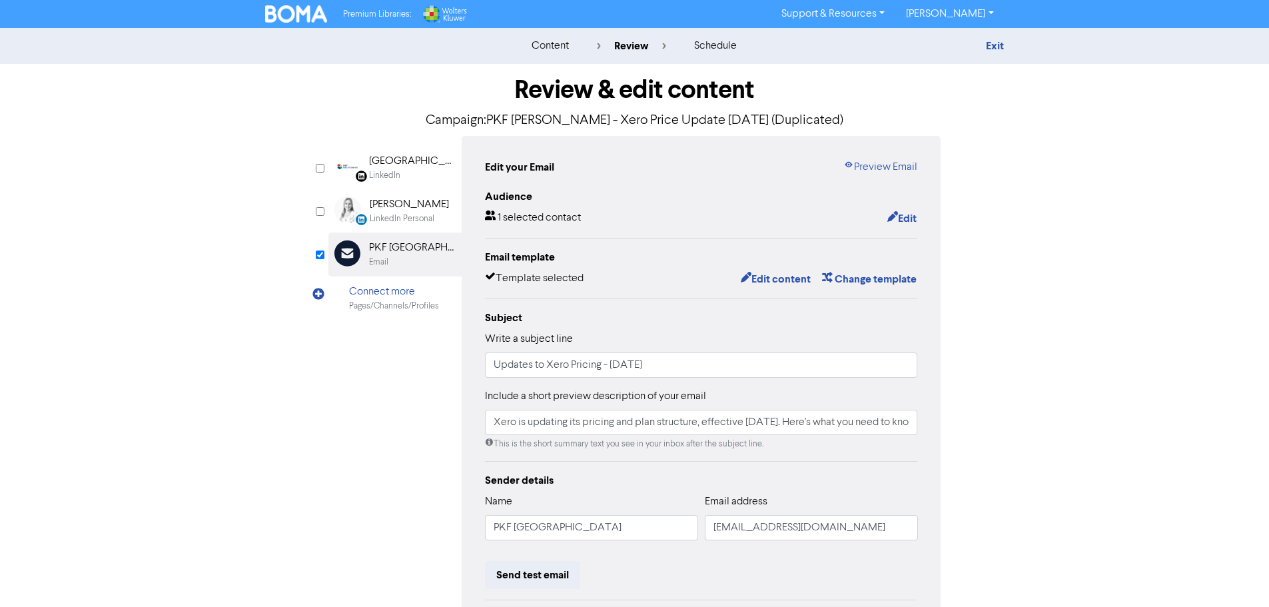
click at [556, 47] on div "content" at bounding box center [550, 46] width 37 height 16
click at [768, 280] on button "Edit content" at bounding box center [775, 279] width 71 height 17
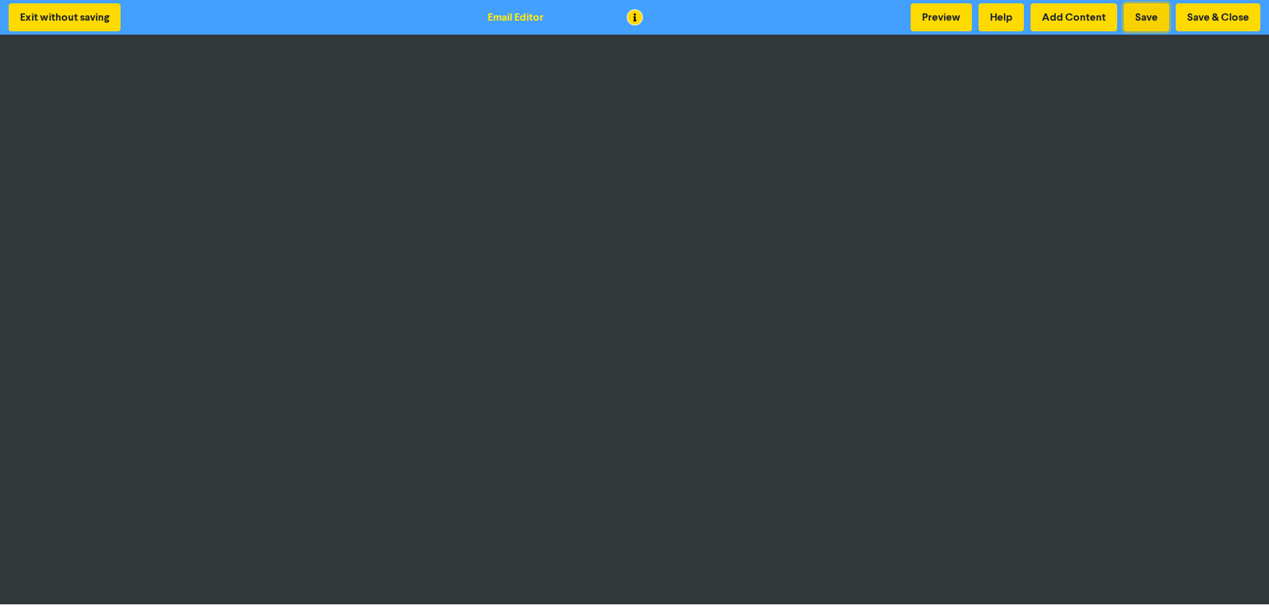
click at [1149, 19] on button "Save" at bounding box center [1146, 17] width 45 height 28
click at [1227, 15] on button "Save & Close" at bounding box center [1218, 17] width 85 height 28
click at [936, 19] on button "Preview" at bounding box center [941, 17] width 61 height 28
drag, startPoint x: 508, startPoint y: 19, endPoint x: 522, endPoint y: 19, distance: 14.7
click at [508, 19] on div "Email Editor" at bounding box center [516, 17] width 56 height 16
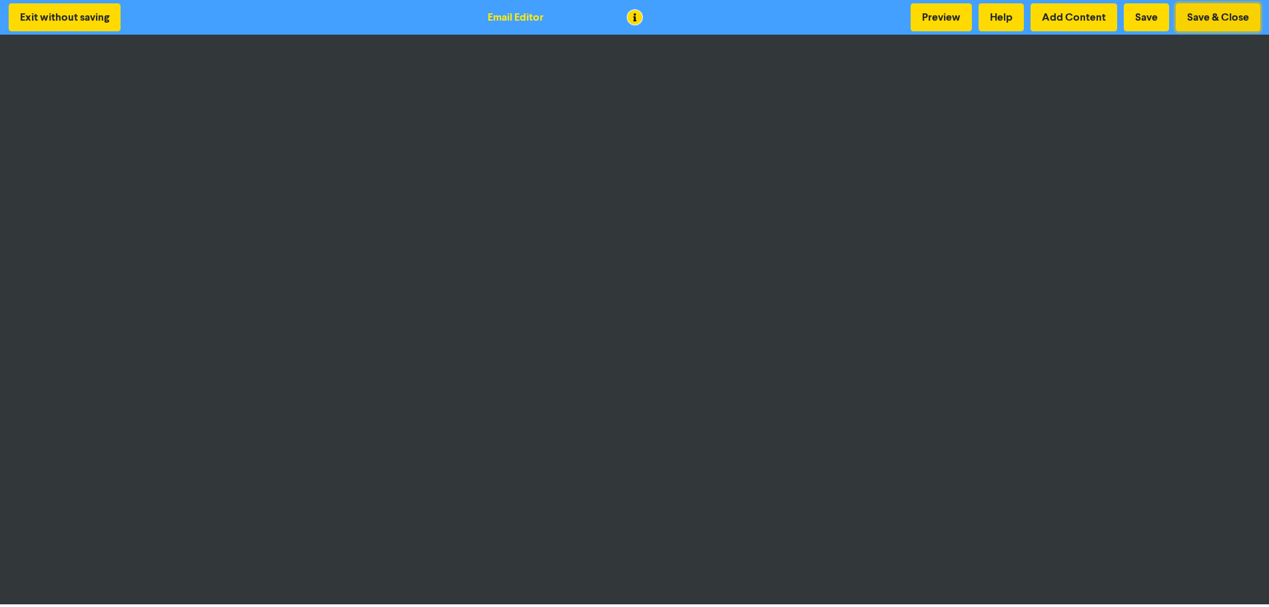
click at [1225, 11] on button "Save & Close" at bounding box center [1218, 17] width 85 height 28
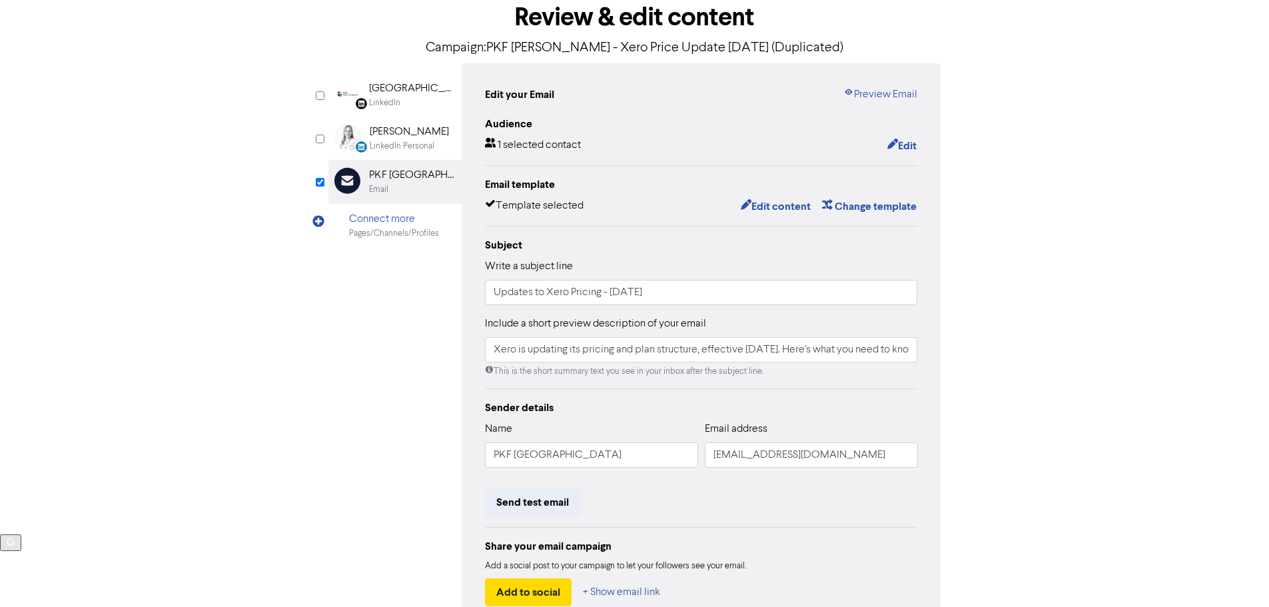
scroll to position [157, 0]
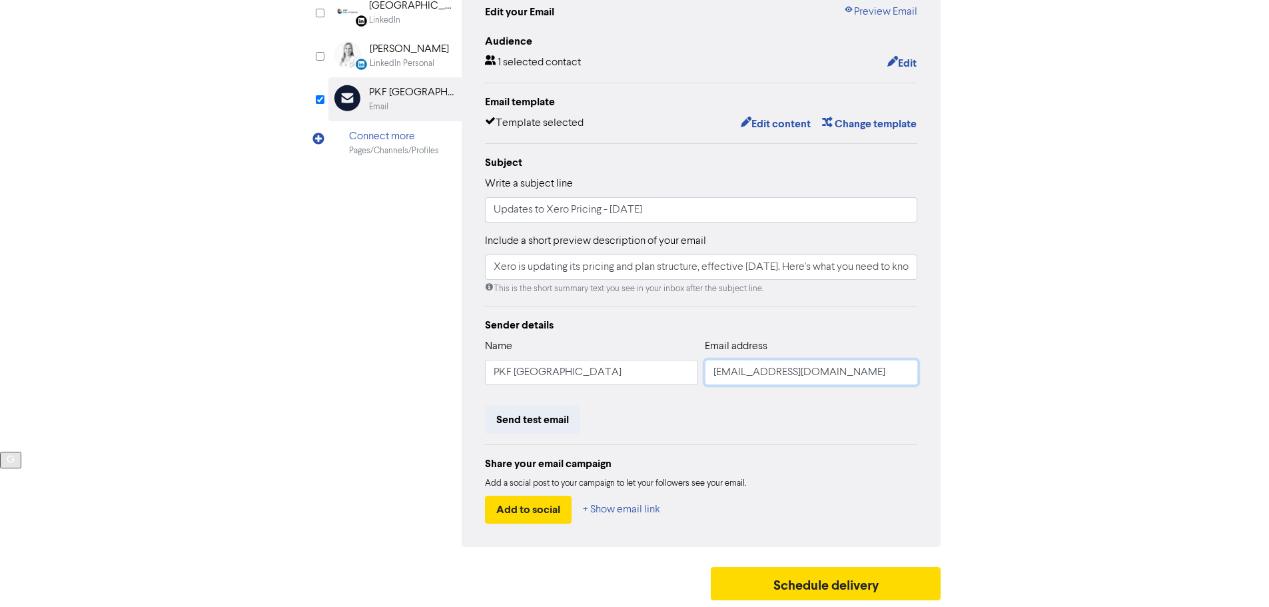
click at [787, 371] on input "[EMAIL_ADDRESS][DOMAIN_NAME]" at bounding box center [811, 372] width 213 height 25
click at [546, 424] on button "Send test email" at bounding box center [532, 420] width 95 height 28
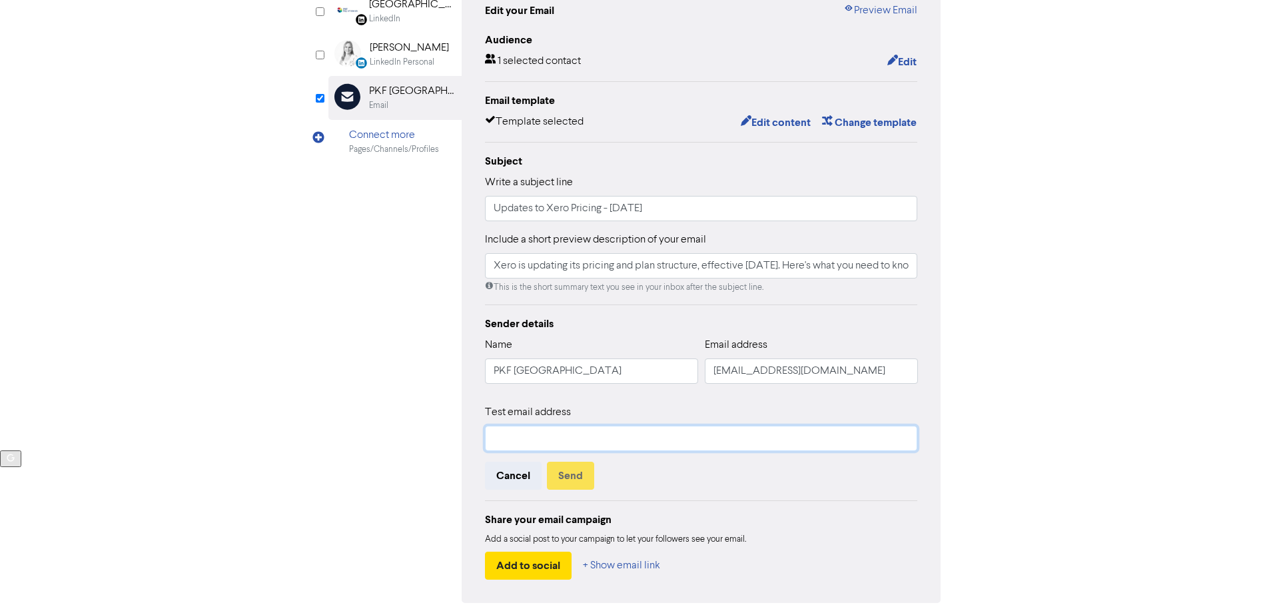
click at [524, 434] on input "text" at bounding box center [701, 438] width 433 height 25
type input "[EMAIL_ADDRESS][DOMAIN_NAME]"
click at [565, 473] on button "Send" at bounding box center [570, 476] width 47 height 28
